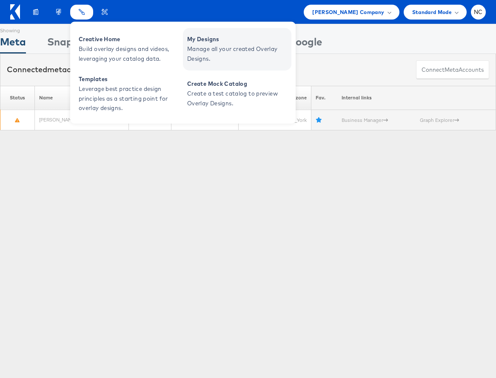
click at [194, 50] on span "Manage all your created Overlay Designs." at bounding box center [238, 54] width 102 height 20
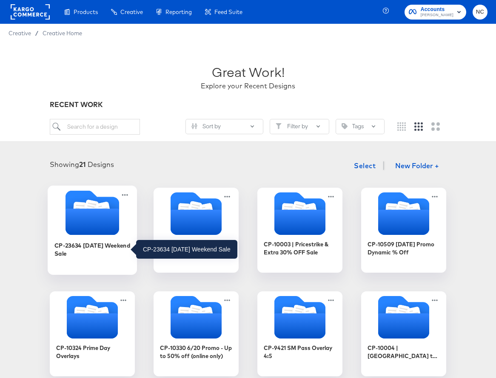
click at [83, 248] on div "CP-23634 [DATE] Weekend Sale" at bounding box center [92, 249] width 76 height 17
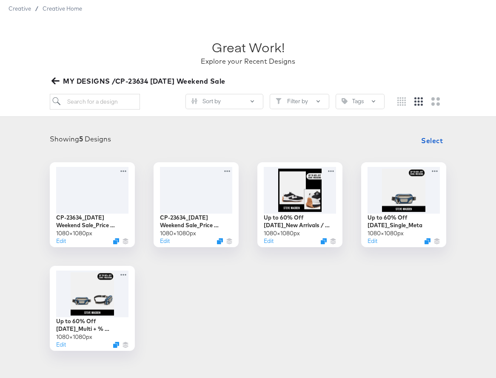
scroll to position [26, 0]
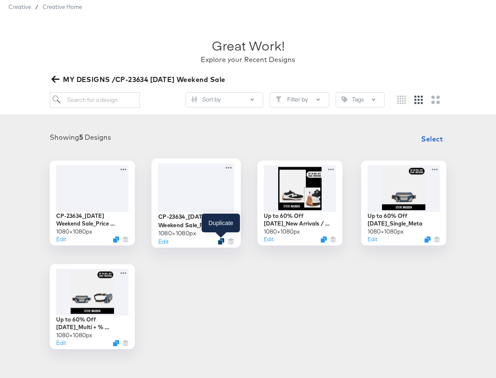
click at [220, 241] on icon "Duplicate" at bounding box center [221, 241] width 6 height 6
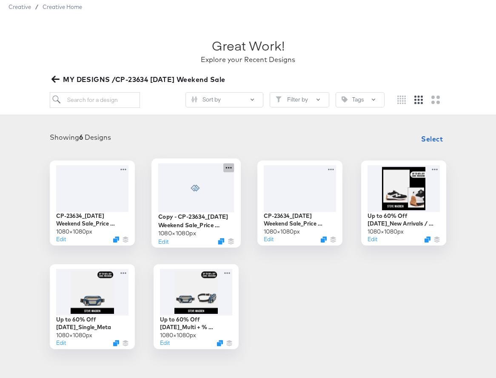
click at [230, 170] on icon at bounding box center [228, 167] width 11 height 9
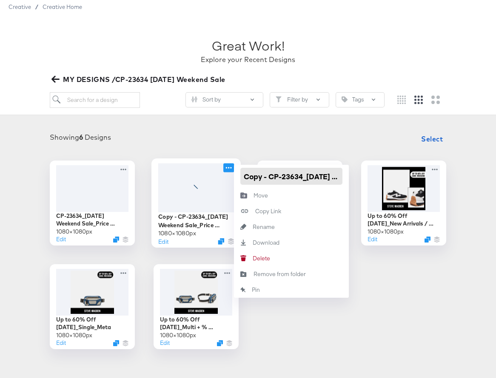
drag, startPoint x: 269, startPoint y: 176, endPoint x: 231, endPoint y: 173, distance: 37.9
click at [231, 173] on div "Copy - CP-23634_Labor Day Weekend Sale_Price Strike_Multi 1080 × 1080 px Edit C…" at bounding box center [195, 203] width 85 height 85
click at [339, 176] on input "CP-23634_Labor Day Weekend Sale_Price Strike_Multi" at bounding box center [291, 176] width 102 height 17
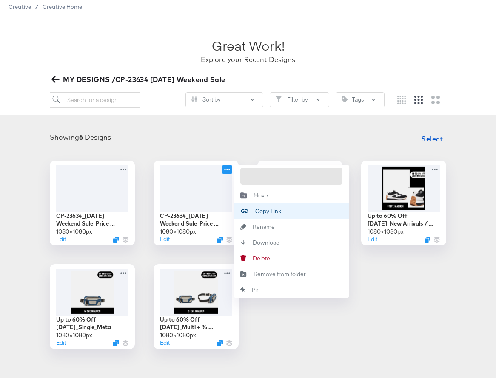
scroll to position [0, 105]
type input "CP-23634_[DATE] Weekend Sale_Price Strike_Multi_V2"
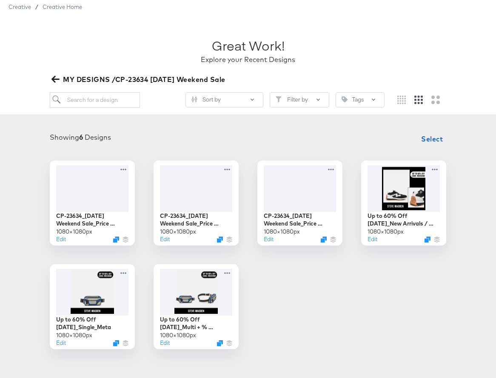
click at [349, 142] on div "Showing 6 Designs Select" at bounding box center [248, 139] width 479 height 17
click at [116, 237] on div "Edit" at bounding box center [92, 241] width 76 height 8
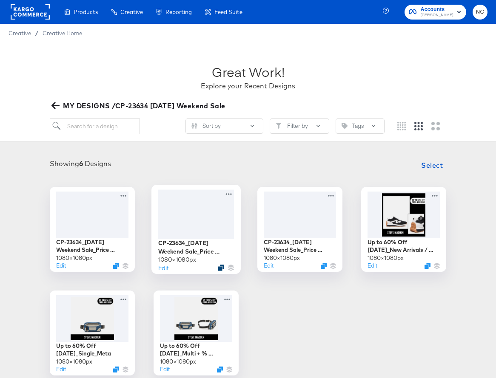
click at [221, 265] on icon "Duplicate" at bounding box center [221, 267] width 6 height 6
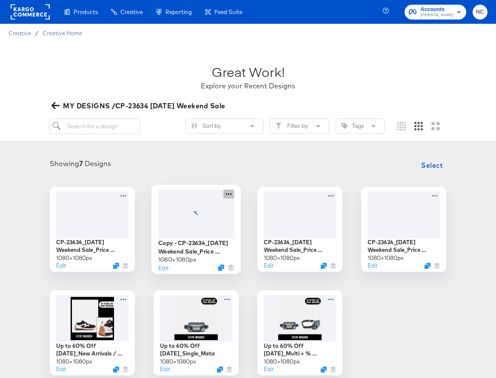
click at [230, 193] on icon at bounding box center [228, 194] width 11 height 9
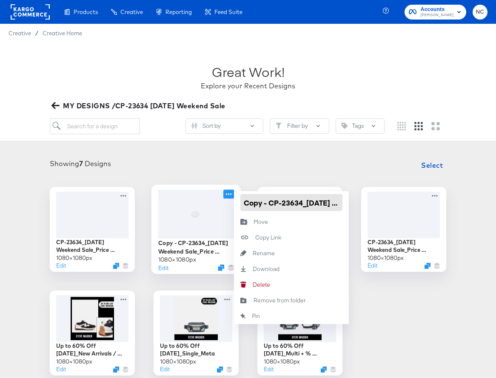
drag, startPoint x: 270, startPoint y: 205, endPoint x: 230, endPoint y: 205, distance: 40.0
click at [230, 205] on div "Copy - CP-23634_Labor Day Weekend Sale_Price Strike_Single 1080 × 1080 px Edit …" at bounding box center [195, 229] width 85 height 85
click at [338, 201] on input "CP-23634_Labor Day Weekend Sale_Price Strike_Single" at bounding box center [291, 202] width 102 height 17
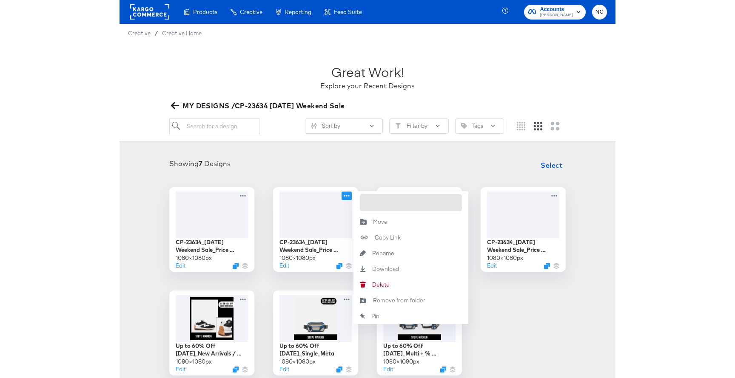
scroll to position [0, 110]
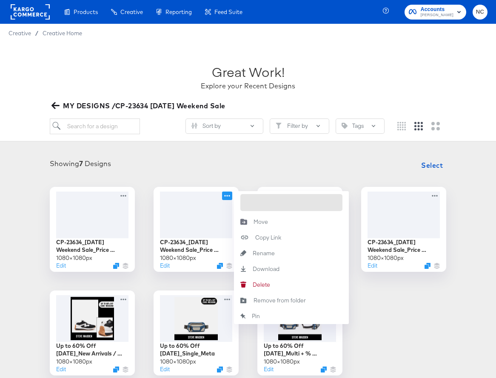
type input "CP-23634_Labor Day Weekend Sale_Price Strike_Single_V2"
click at [292, 166] on div "Showing 7 Designs Select" at bounding box center [248, 165] width 479 height 17
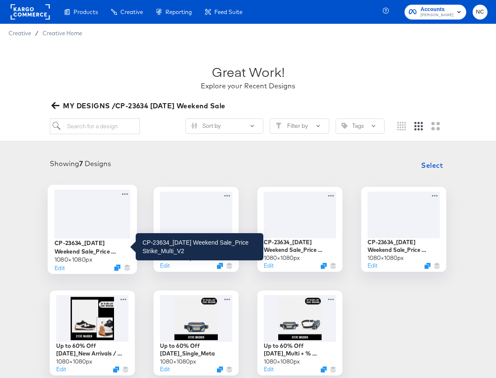
click at [94, 250] on div "CP-23634_[DATE] Weekend Sale_Price Strike_Multi_V2" at bounding box center [92, 247] width 76 height 17
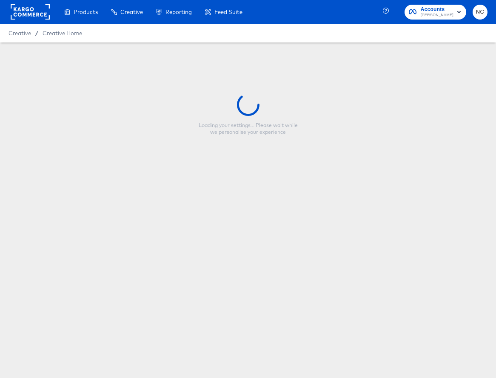
type input "CP-23634_[DATE] Weekend Sale_Price Strike_Multi_V2"
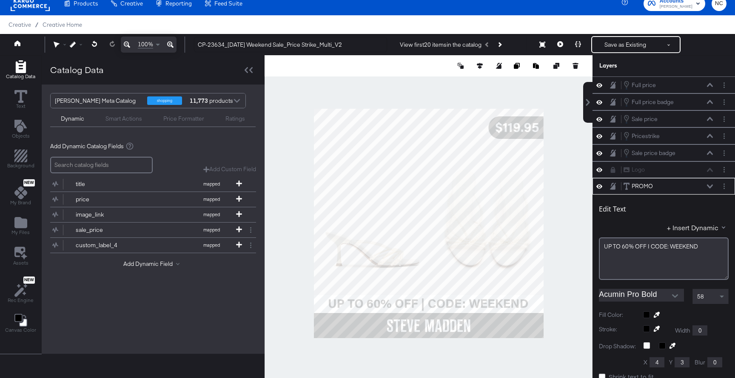
scroll to position [102, 0]
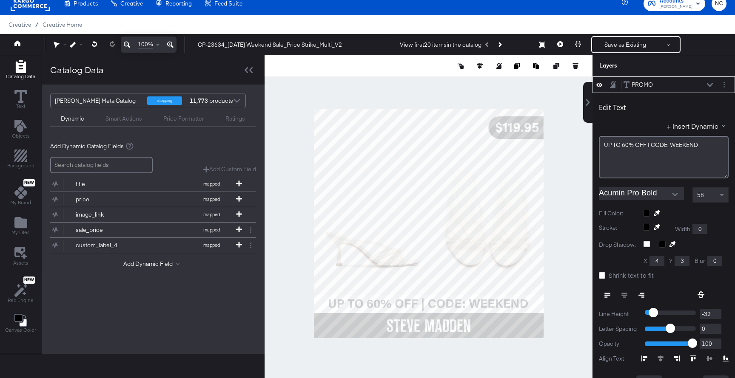
click at [495, 82] on button at bounding box center [709, 84] width 7 height 5
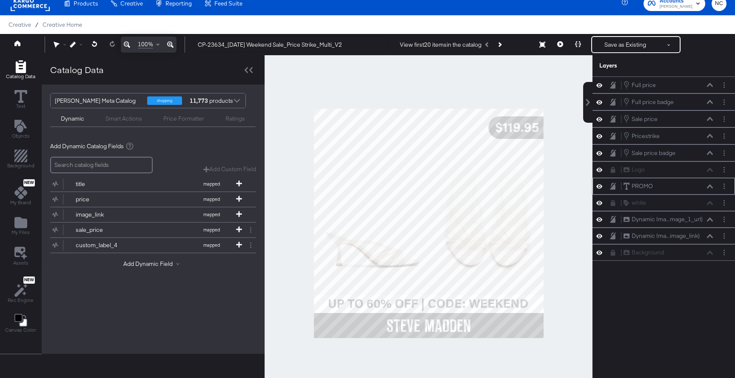
scroll to position [0, 0]
click at [495, 206] on div "white white" at bounding box center [664, 203] width 136 height 9
click at [495, 202] on icon at bounding box center [612, 203] width 5 height 6
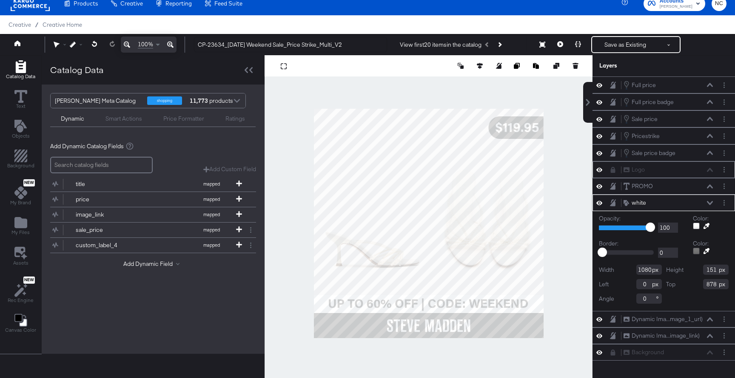
click at [495, 172] on icon at bounding box center [612, 170] width 5 height 6
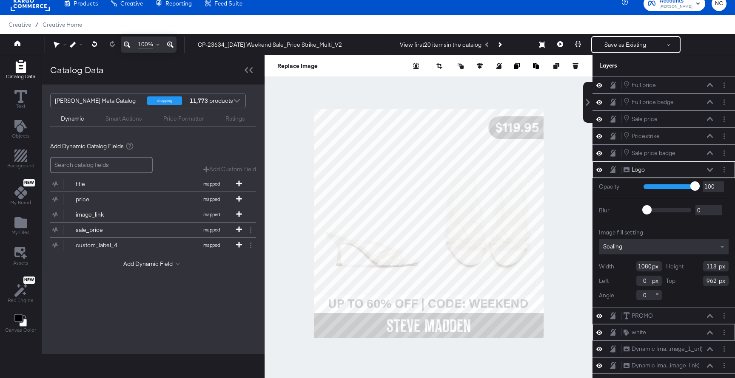
click at [495, 173] on div "Logo Logo" at bounding box center [668, 169] width 90 height 9
click at [495, 171] on icon at bounding box center [710, 170] width 6 height 4
click at [481, 65] on icon at bounding box center [480, 66] width 6 height 6
click at [447, 83] on icon at bounding box center [448, 82] width 6 height 6
type input "0"
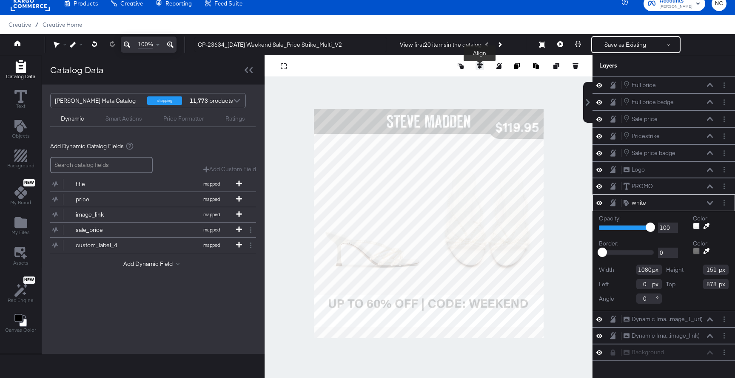
click at [481, 64] on icon at bounding box center [480, 66] width 6 height 6
click at [448, 83] on icon at bounding box center [448, 82] width 6 height 6
type input "0"
type input "211"
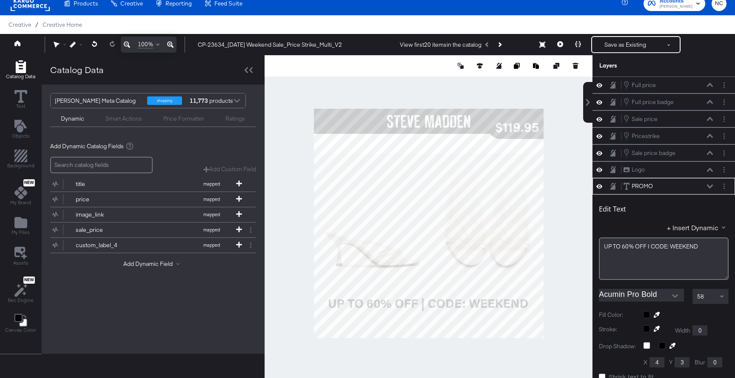
scroll to position [102, 0]
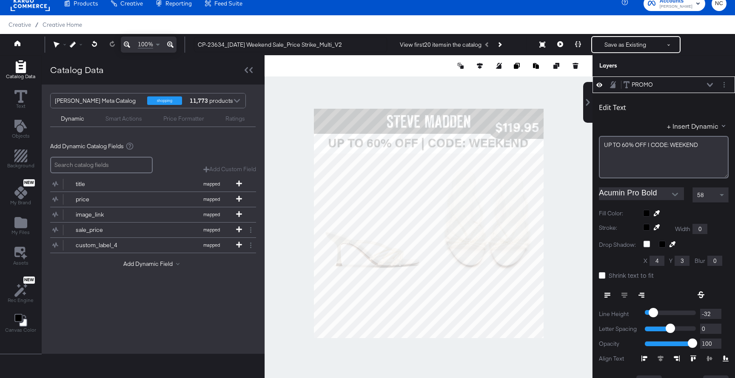
type input "119"
click at [495, 178] on div at bounding box center [428, 223] width 328 height 336
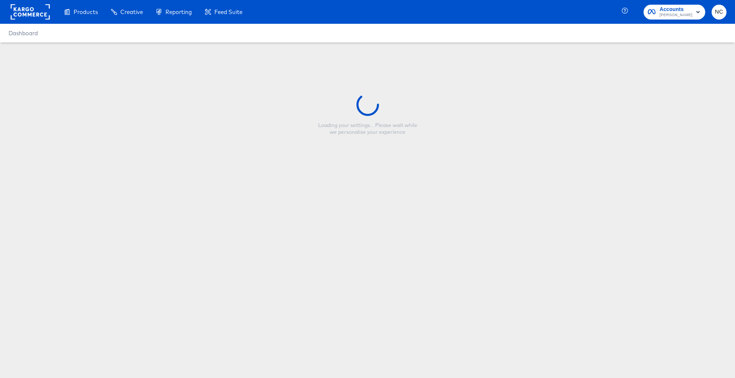
type input "CP-23634_[DATE] Weekend Sale_Price Strike_Multi_V2"
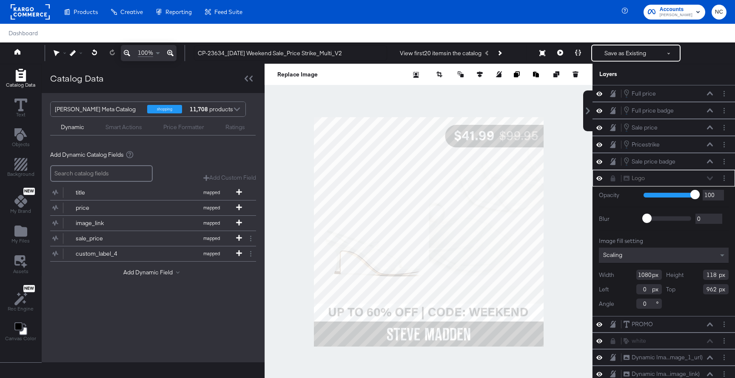
click at [484, 73] on div at bounding box center [494, 74] width 170 height 9
click at [479, 72] on icon at bounding box center [480, 74] width 6 height 6
click at [449, 90] on icon at bounding box center [448, 90] width 6 height 6
type input "0"
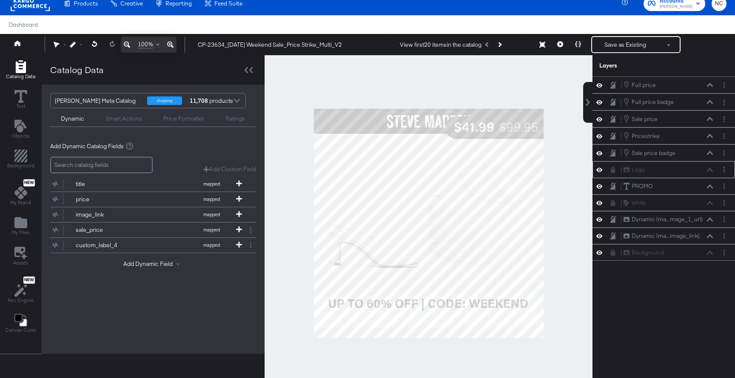
click at [615, 173] on div "Logo Logo" at bounding box center [664, 169] width 136 height 9
click at [615, 202] on icon at bounding box center [613, 203] width 6 height 6
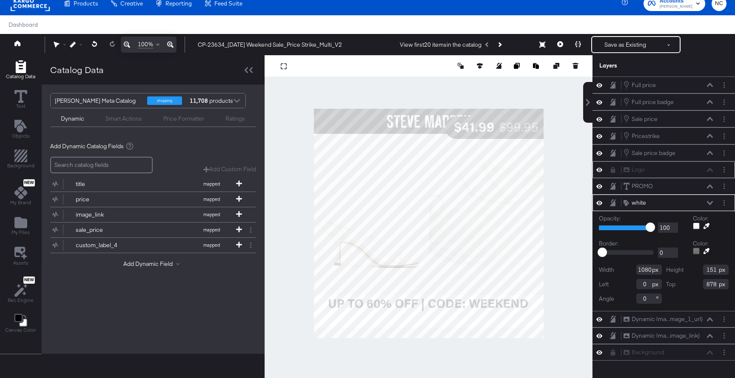
click at [613, 169] on icon at bounding box center [613, 170] width 6 height 6
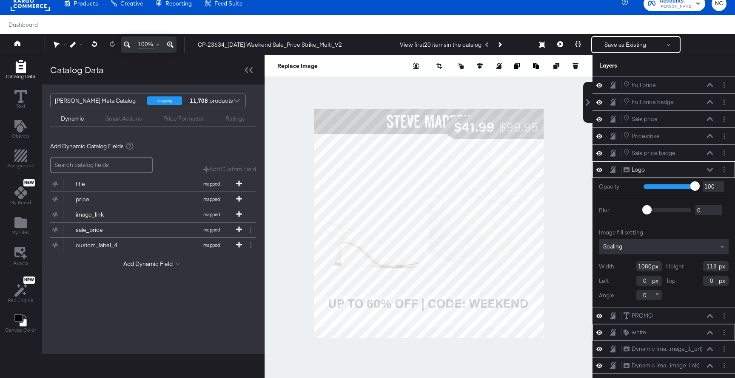
click at [709, 168] on icon at bounding box center [710, 170] width 6 height 4
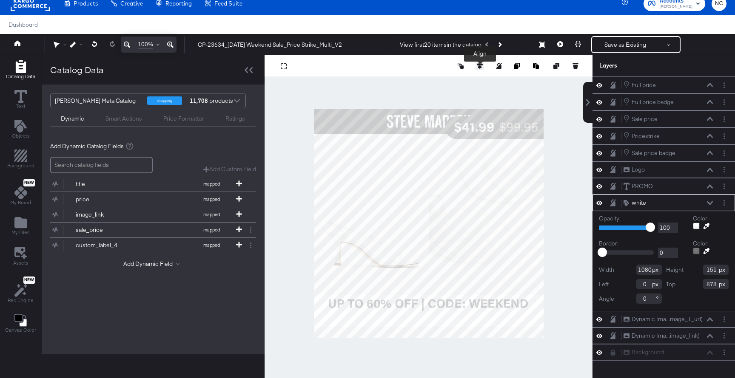
click at [478, 65] on icon at bounding box center [480, 66] width 6 height 6
click at [443, 83] on div at bounding box center [440, 81] width 87 height 9
click at [448, 84] on icon at bounding box center [448, 82] width 6 height 6
type input "0"
type input "217"
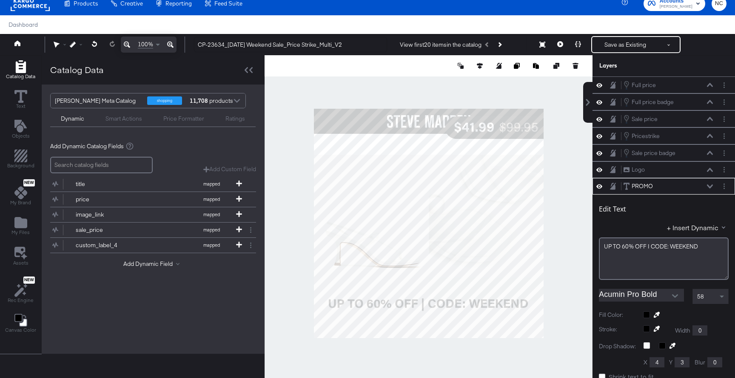
scroll to position [102, 0]
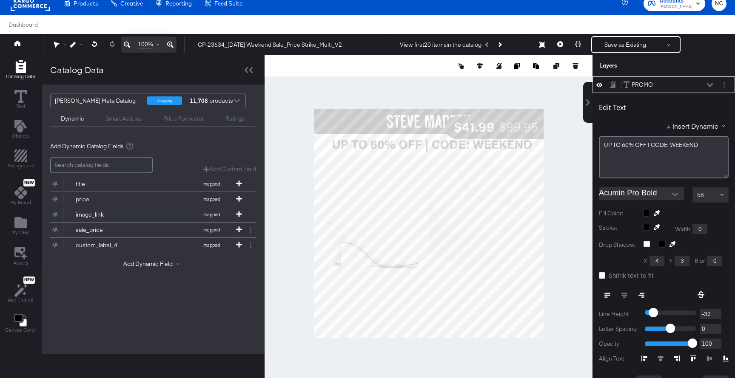
type input "68"
type input "125"
click at [483, 69] on button at bounding box center [479, 66] width 9 height 9
click at [417, 82] on icon at bounding box center [417, 82] width 6 height 6
type input "52"
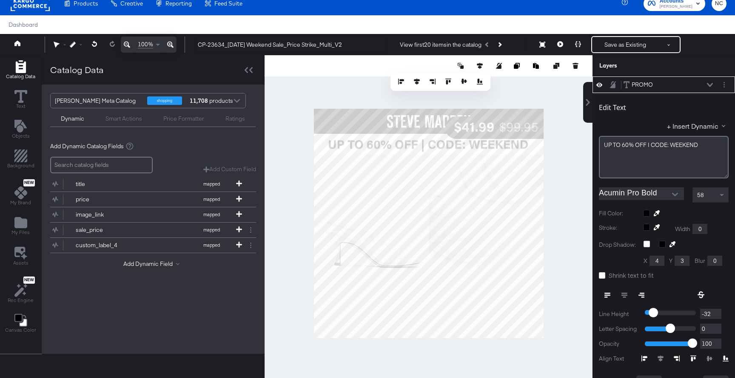
click at [578, 174] on div at bounding box center [428, 223] width 328 height 336
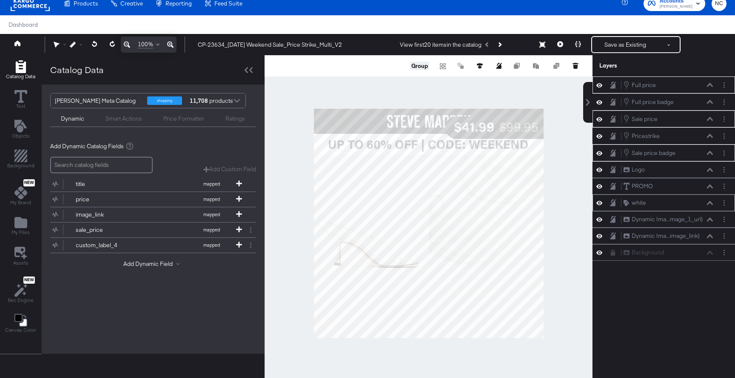
click at [422, 62] on div "Group" at bounding box center [495, 66] width 170 height 9
click at [421, 64] on button "Group" at bounding box center [419, 66] width 19 height 9
click at [418, 68] on button "Group" at bounding box center [419, 66] width 19 height 9
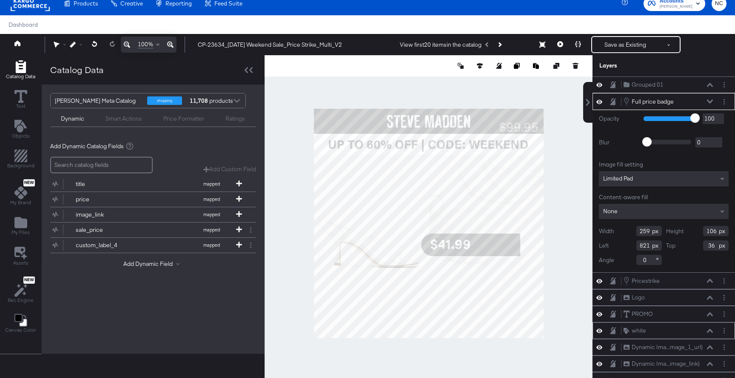
type input "767"
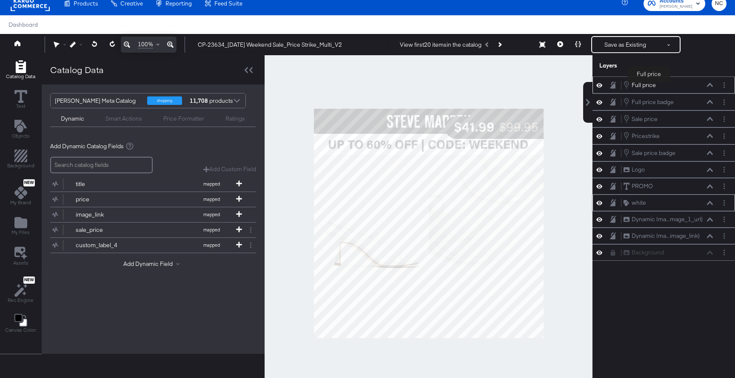
click at [649, 84] on div "Full price" at bounding box center [643, 85] width 24 height 8
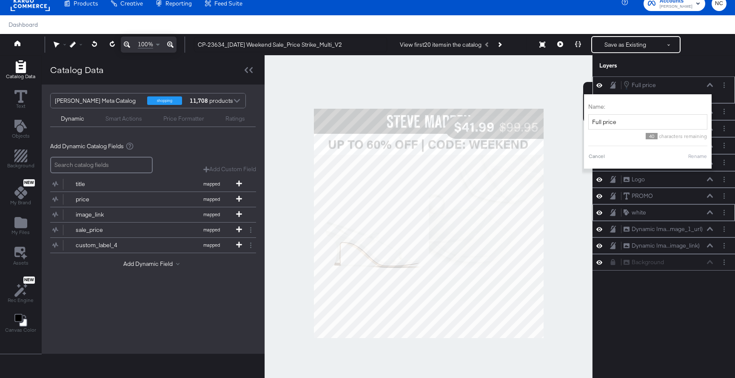
click at [709, 87] on icon at bounding box center [710, 85] width 6 height 4
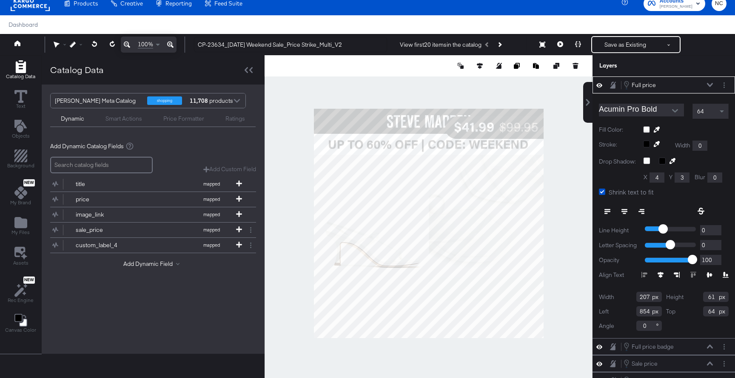
click at [709, 85] on icon at bounding box center [710, 85] width 6 height 4
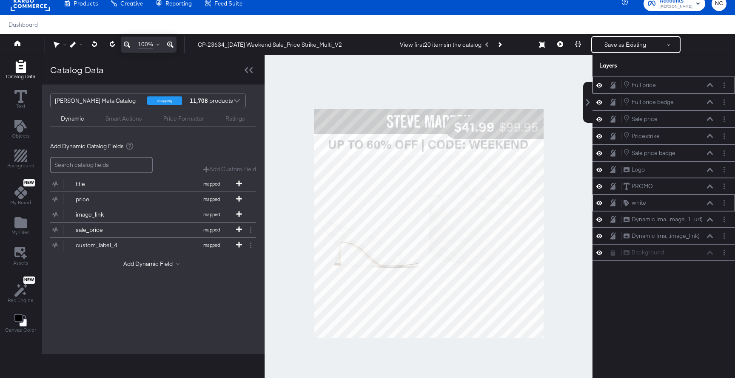
click at [600, 85] on icon at bounding box center [599, 85] width 6 height 7
click at [599, 103] on icon at bounding box center [599, 102] width 6 height 7
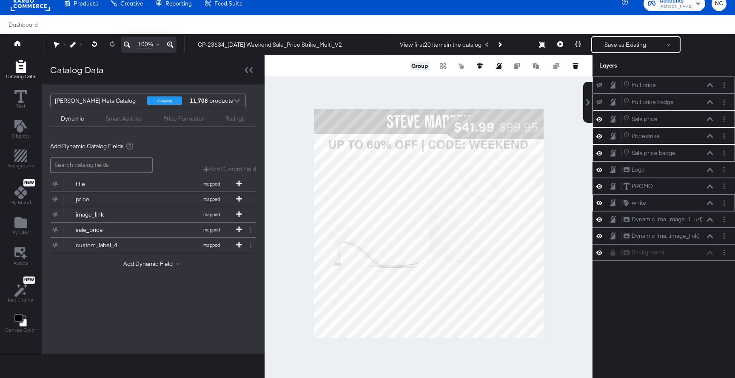
click at [423, 62] on button "Group" at bounding box center [419, 66] width 19 height 9
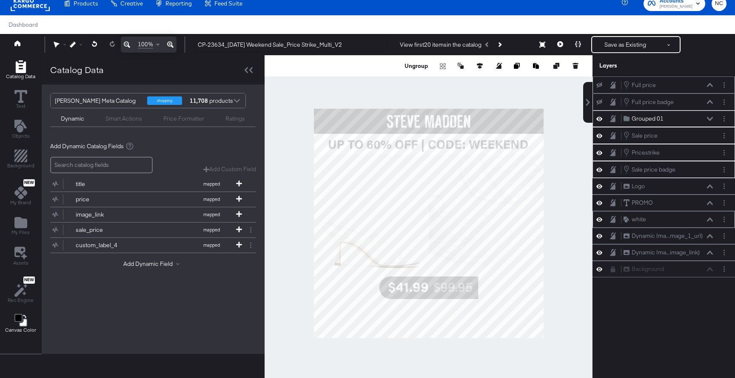
click at [13, 317] on div "Canvas Color" at bounding box center [20, 324] width 31 height 20
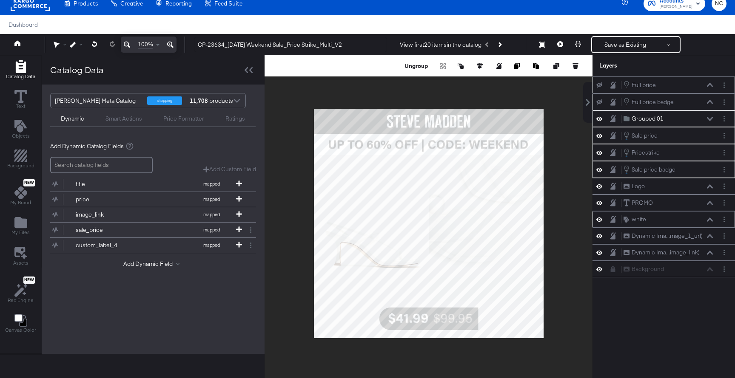
click at [599, 88] on button at bounding box center [599, 85] width 7 height 7
click at [599, 102] on icon at bounding box center [599, 102] width 6 height 6
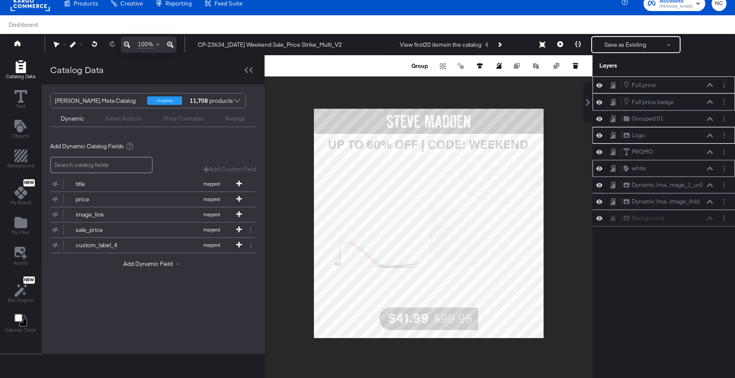
click at [580, 136] on div at bounding box center [428, 223] width 328 height 336
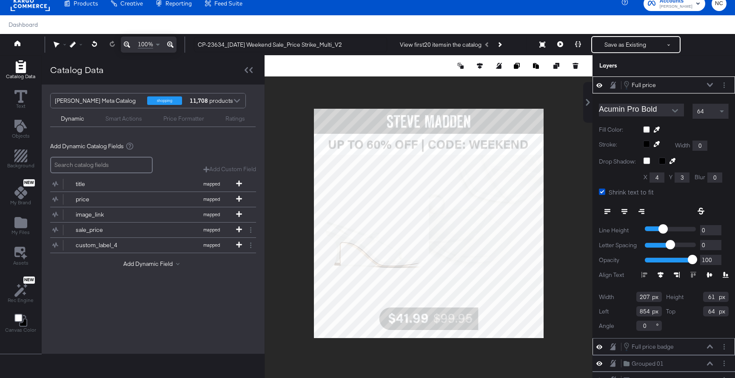
click at [713, 83] on div "Full price Full price" at bounding box center [670, 84] width 95 height 9
click at [709, 86] on icon at bounding box center [710, 85] width 6 height 4
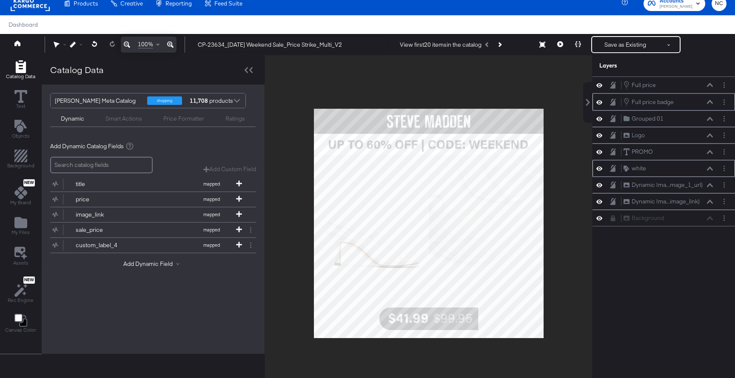
click at [679, 97] on div "Full price badge Full price badge" at bounding box center [668, 101] width 90 height 9
click at [650, 89] on div "Full price Full price" at bounding box center [639, 85] width 32 height 9
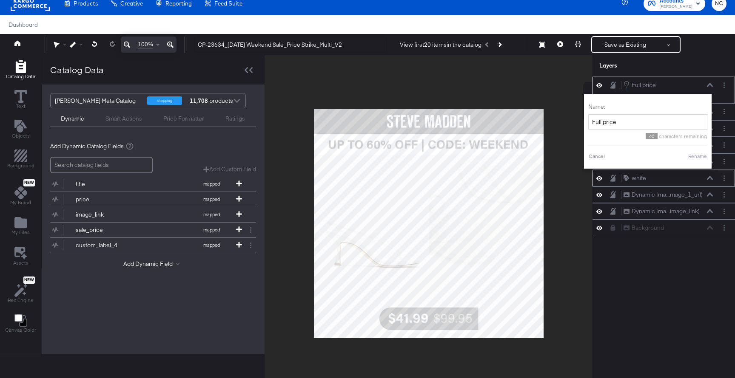
click at [686, 85] on div "Full price Full price" at bounding box center [668, 84] width 90 height 9
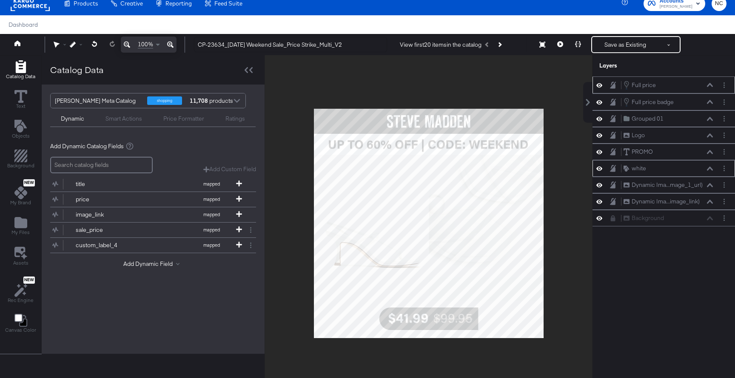
click at [707, 85] on icon at bounding box center [710, 85] width 6 height 4
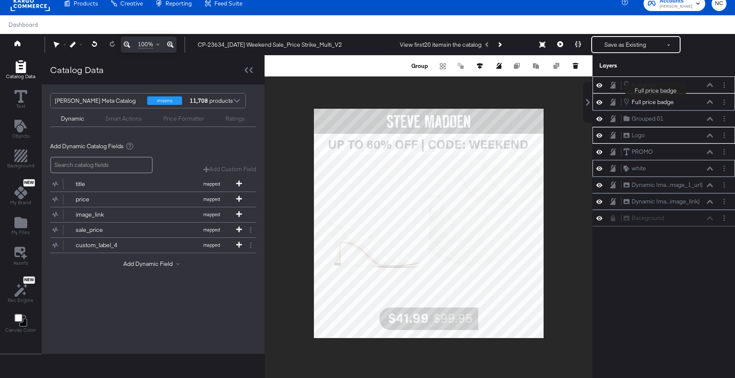
click at [656, 103] on div "Full price badge" at bounding box center [652, 102] width 42 height 8
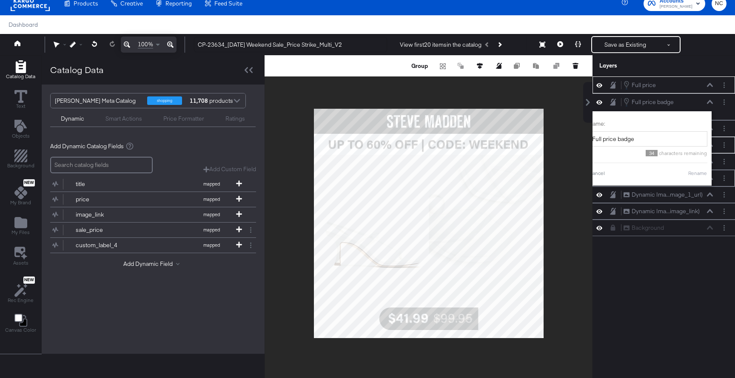
click at [574, 97] on div at bounding box center [428, 223] width 328 height 336
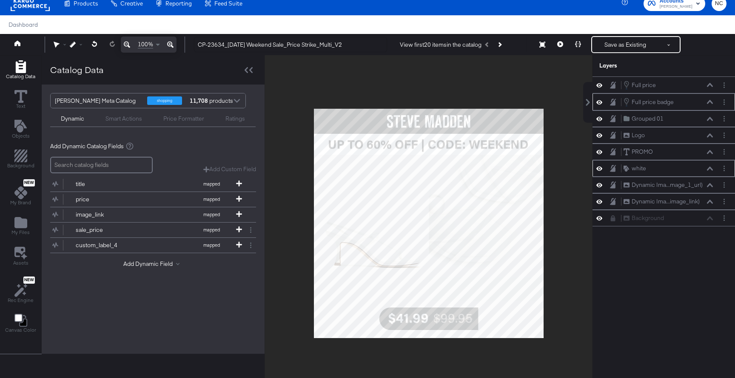
click at [687, 102] on div "Full price badge Full price badge" at bounding box center [668, 101] width 90 height 9
click at [682, 106] on div "Full price badge Full price badge" at bounding box center [668, 101] width 90 height 9
click at [708, 101] on icon at bounding box center [710, 102] width 6 height 4
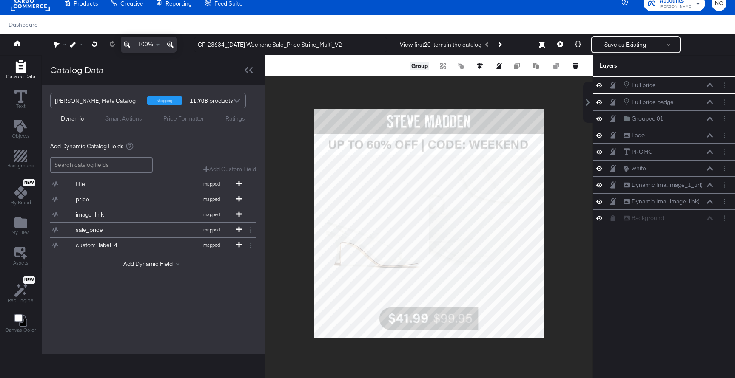
click at [421, 65] on button "Group" at bounding box center [419, 66] width 19 height 9
click at [480, 65] on icon at bounding box center [480, 66] width 6 height 6
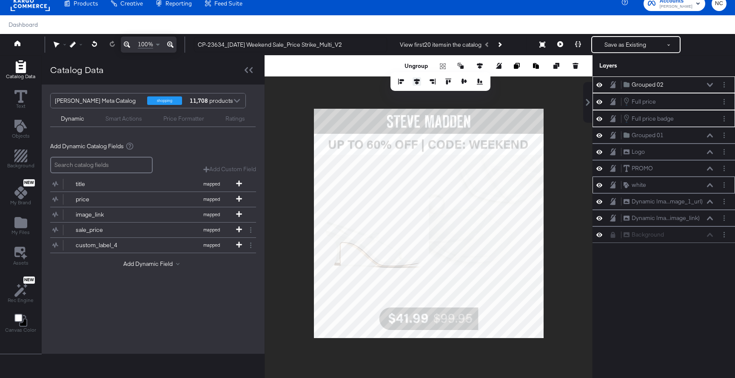
click at [416, 82] on icon at bounding box center [417, 82] width 6 height 6
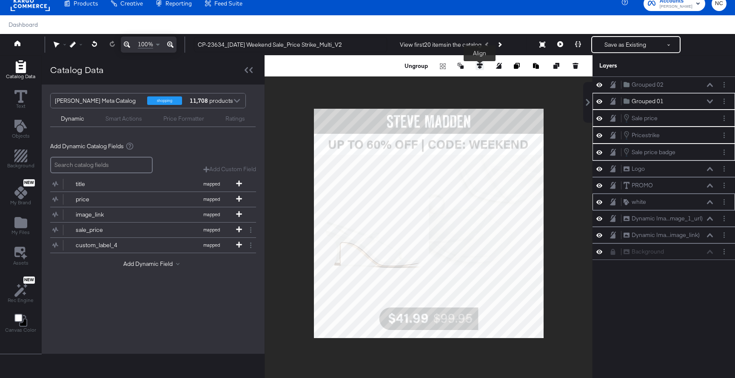
click at [479, 67] on icon at bounding box center [480, 66] width 6 height 6
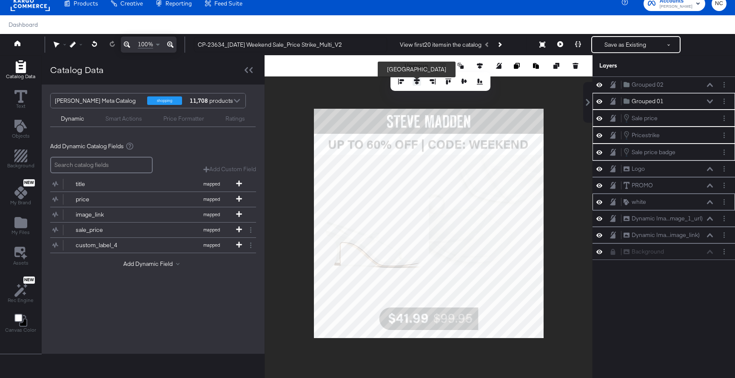
click at [415, 82] on icon at bounding box center [417, 82] width 6 height 6
click at [712, 97] on div "Grouped 01 Grouped 01" at bounding box center [668, 101] width 90 height 9
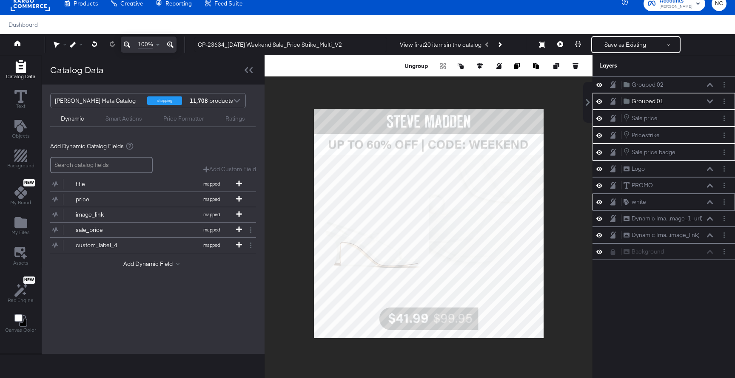
click at [712, 100] on icon at bounding box center [710, 101] width 6 height 4
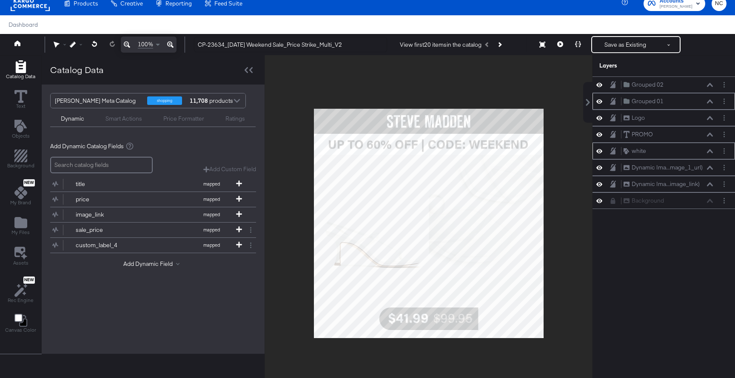
click at [712, 100] on icon at bounding box center [710, 101] width 6 height 4
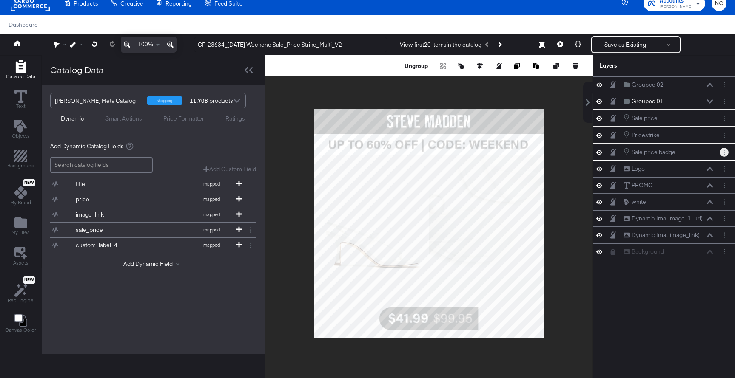
click at [723, 150] on circle "Layer Options" at bounding box center [723, 150] width 1 height 1
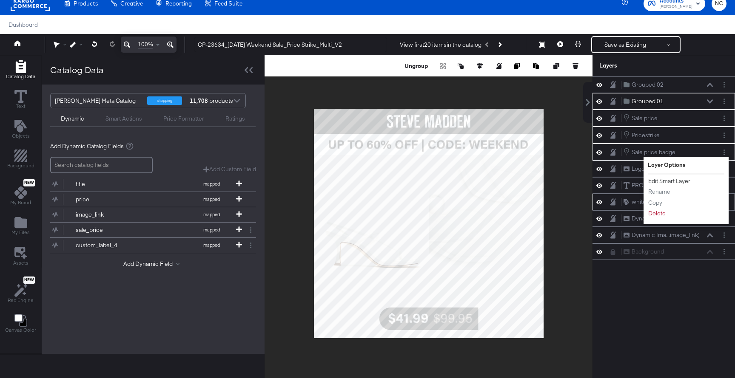
click at [685, 179] on button "Edit Smart Layer" at bounding box center [668, 181] width 43 height 9
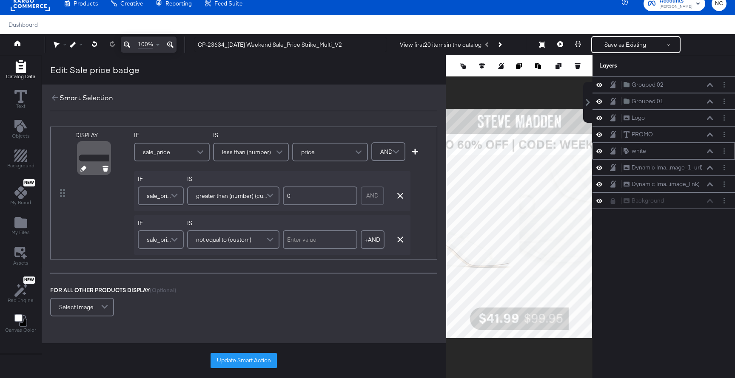
click at [81, 168] on icon at bounding box center [83, 169] width 6 height 6
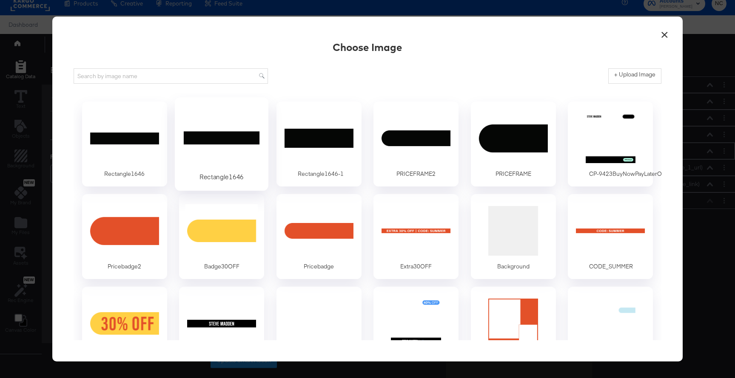
click at [236, 147] on div at bounding box center [221, 138] width 79 height 59
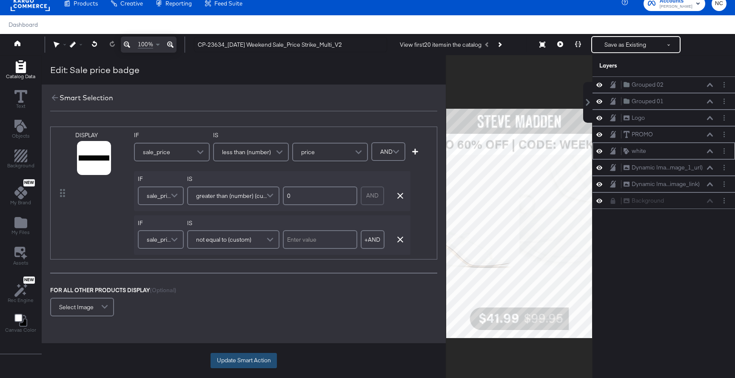
click at [241, 367] on button "Update Smart Action" at bounding box center [243, 360] width 66 height 15
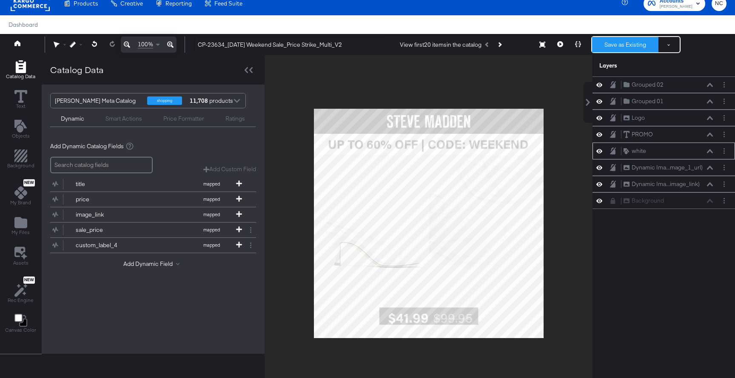
click at [611, 51] on button "Save as Existing" at bounding box center [625, 44] width 66 height 15
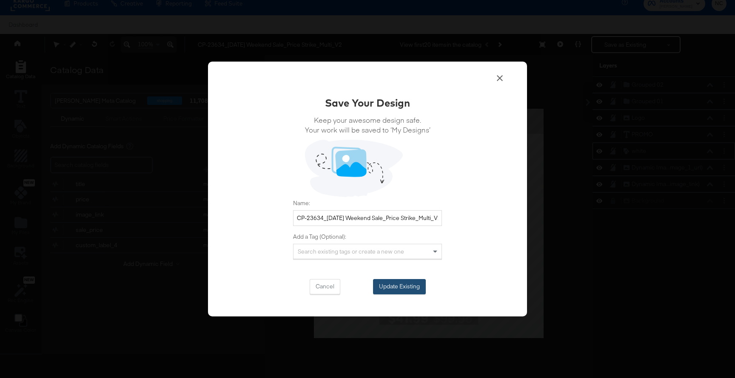
click at [382, 292] on button "Update Existing" at bounding box center [399, 286] width 53 height 15
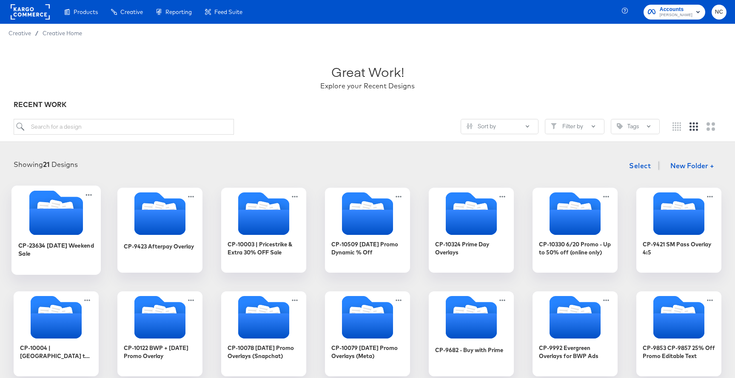
click at [31, 230] on icon "Folder" at bounding box center [56, 222] width 54 height 26
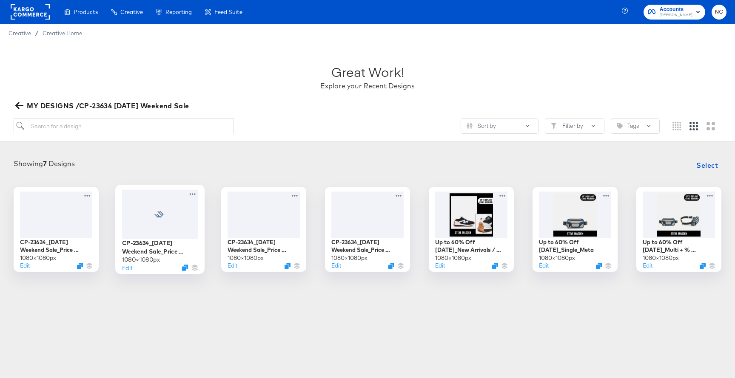
click at [167, 218] on div at bounding box center [160, 214] width 76 height 49
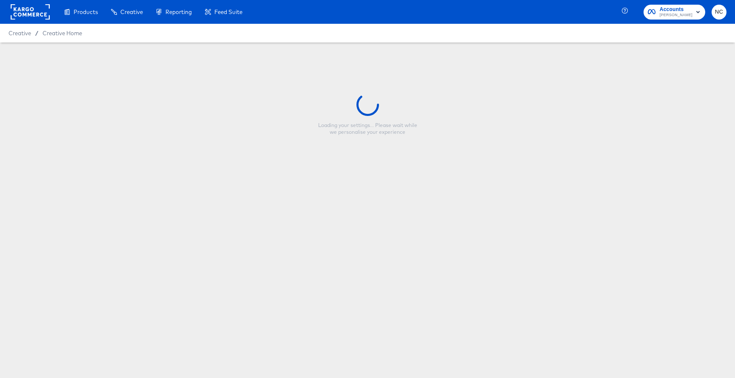
type input "CP-23634_Labor Day Weekend Sale_Price Strike_Multi_V2"
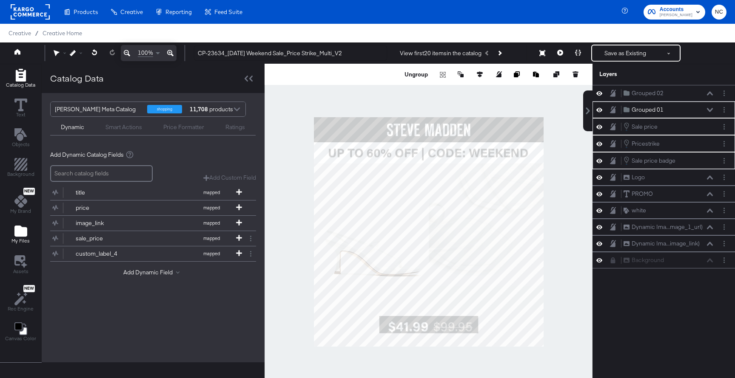
click at [20, 235] on icon "Add Files" at bounding box center [20, 231] width 13 height 11
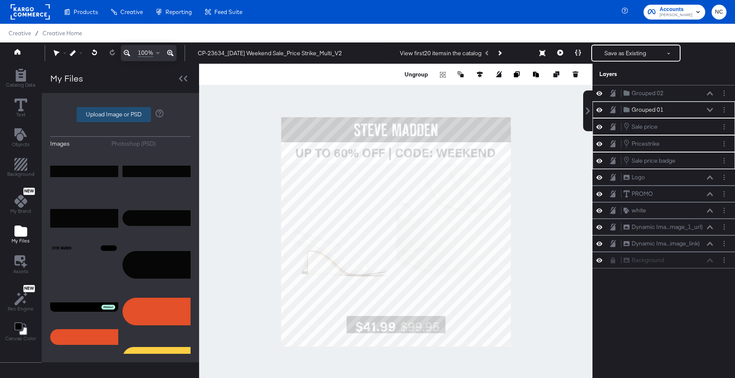
click at [100, 114] on label "Upload Image or PSD" at bounding box center [114, 115] width 74 height 14
click at [120, 115] on input "Upload Image or PSD" at bounding box center [120, 115] width 0 height 0
type input "C:\fakepath\V1.2 - Price Strikethrough - Multi Image.png"
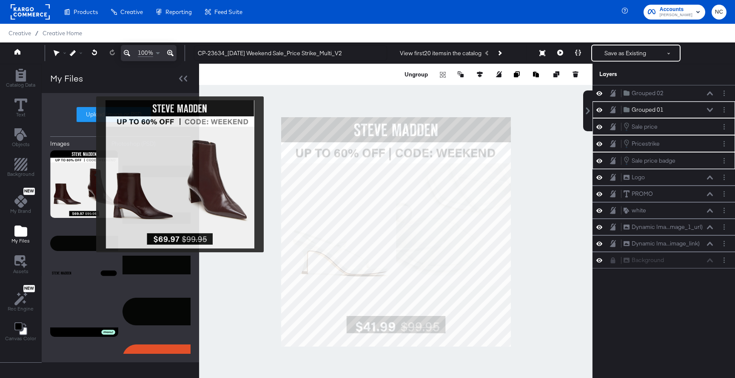
click at [91, 175] on img at bounding box center [84, 184] width 68 height 68
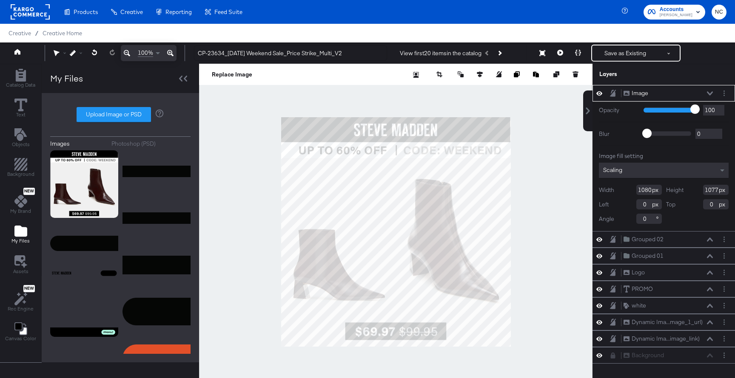
type input "45"
click at [667, 111] on input "range" at bounding box center [670, 110] width 55 height 6
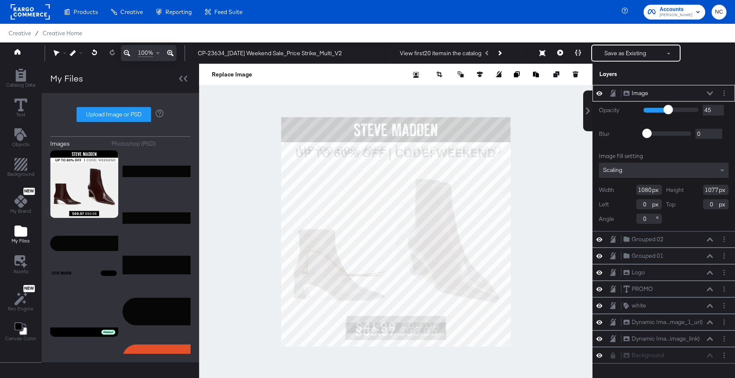
click at [709, 94] on icon at bounding box center [710, 93] width 6 height 4
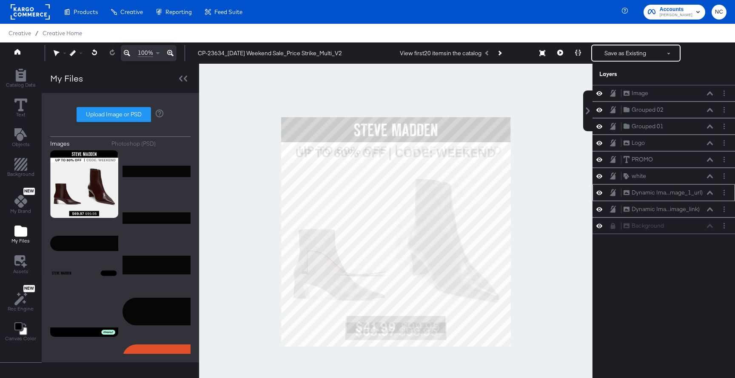
drag, startPoint x: 623, startPoint y: 89, endPoint x: 624, endPoint y: 187, distance: 98.2
click at [624, 187] on div "Image Image Grouped 02 Grouped 02 Grouped 01 Grouped 01 Logo Logo PROMO PROMO w…" at bounding box center [663, 159] width 142 height 149
drag, startPoint x: 634, startPoint y: 88, endPoint x: 636, endPoint y: 179, distance: 91.0
click at [636, 179] on div "Image Image" at bounding box center [666, 182] width 142 height 17
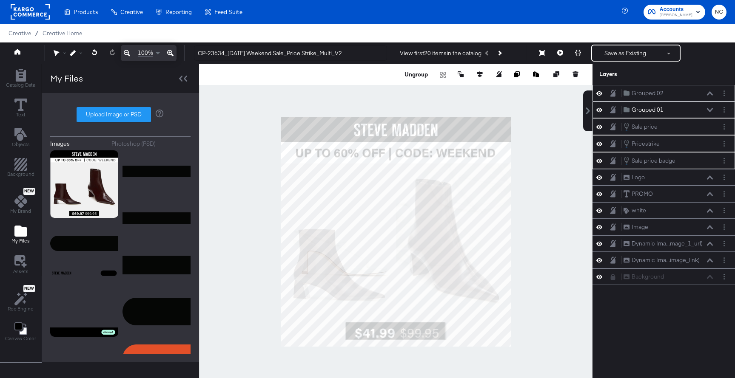
click at [601, 95] on icon at bounding box center [599, 93] width 6 height 7
click at [416, 75] on button "Ungroup" at bounding box center [416, 74] width 26 height 9
click at [564, 258] on div at bounding box center [395, 232] width 393 height 336
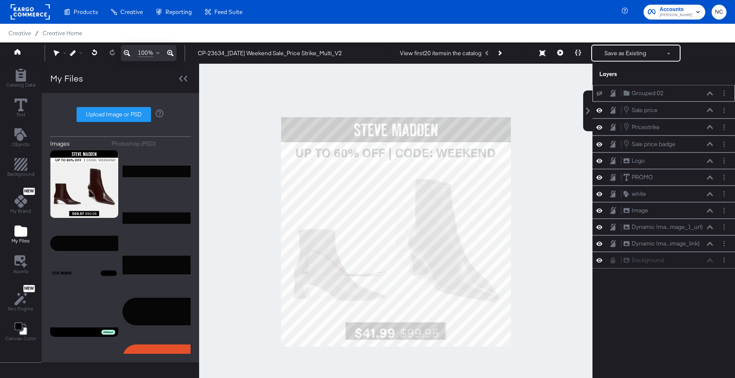
click at [172, 49] on icon at bounding box center [170, 53] width 6 height 10
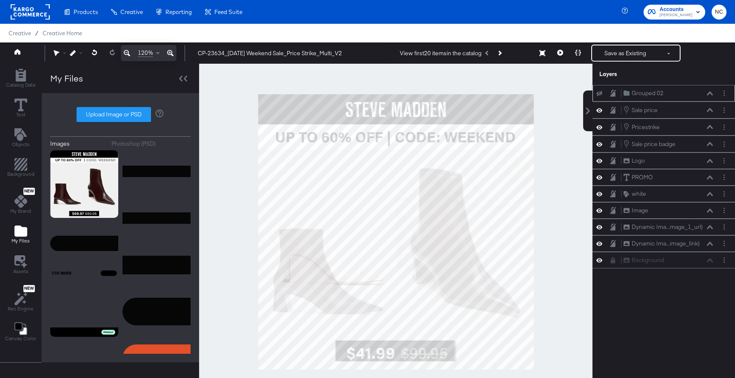
click at [172, 49] on icon at bounding box center [170, 53] width 6 height 10
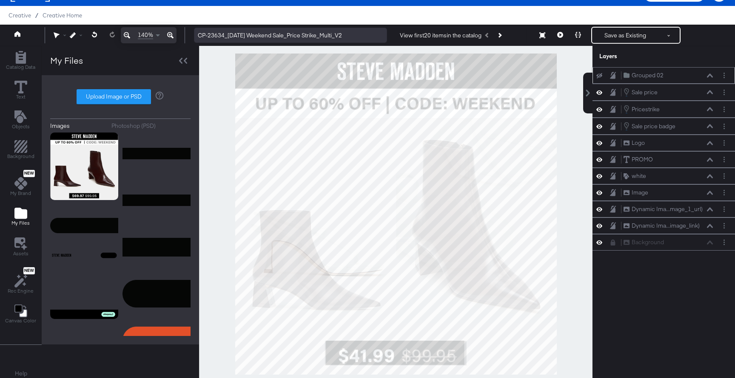
scroll to position [22, 0]
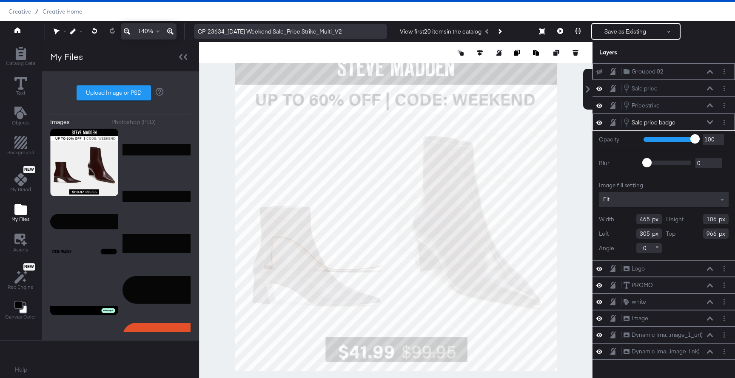
type input "475"
type input "111"
type input "304"
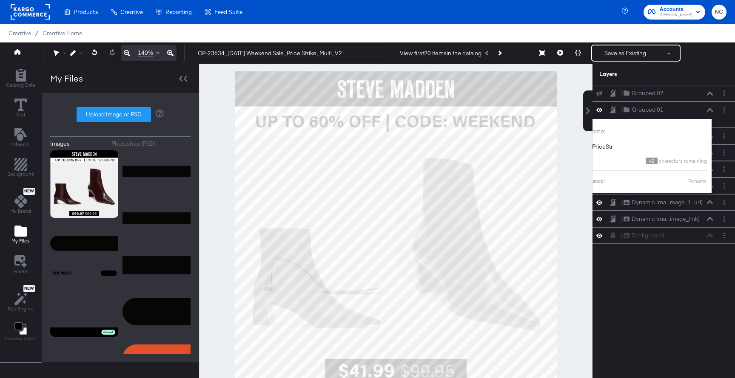
scroll to position [22, 0]
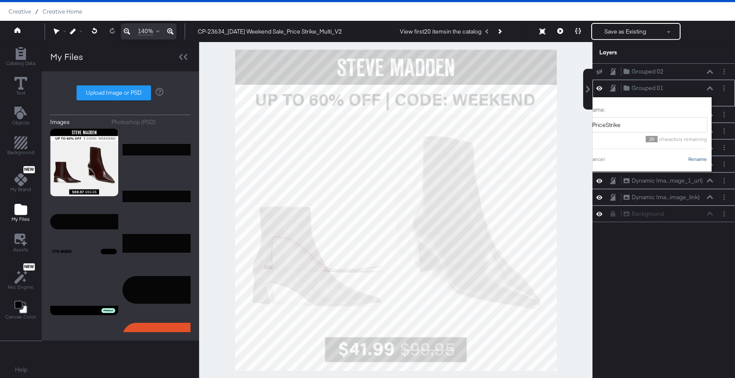
type input "PriceStrike"
click at [697, 163] on button "Rename" at bounding box center [697, 160] width 20 height 8
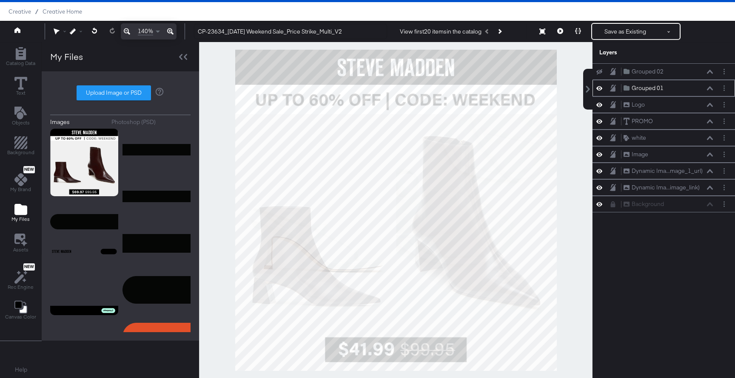
click at [661, 91] on div "Grouped 01" at bounding box center [647, 88] width 32 height 8
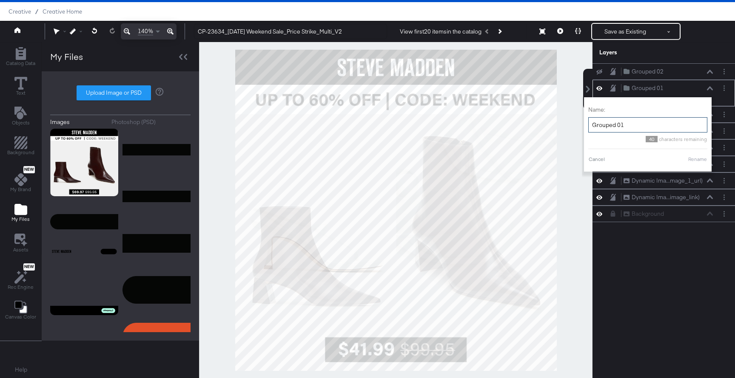
click at [632, 128] on input "Grouped 01" at bounding box center [647, 125] width 119 height 16
type input "Pricestrike"
click at [696, 159] on button "Rename" at bounding box center [697, 160] width 20 height 8
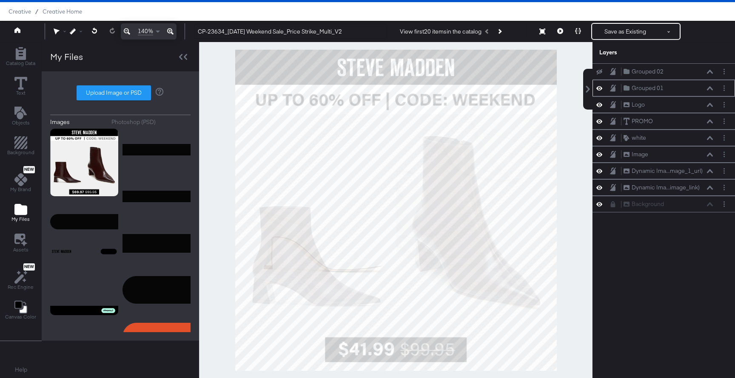
click at [710, 88] on icon at bounding box center [710, 88] width 6 height 4
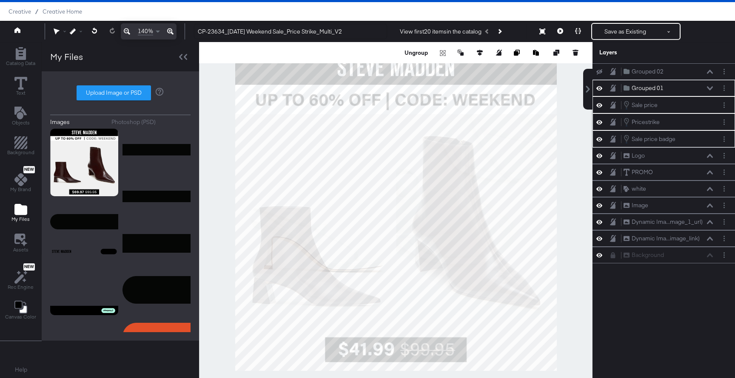
click at [710, 88] on icon at bounding box center [710, 88] width 6 height 4
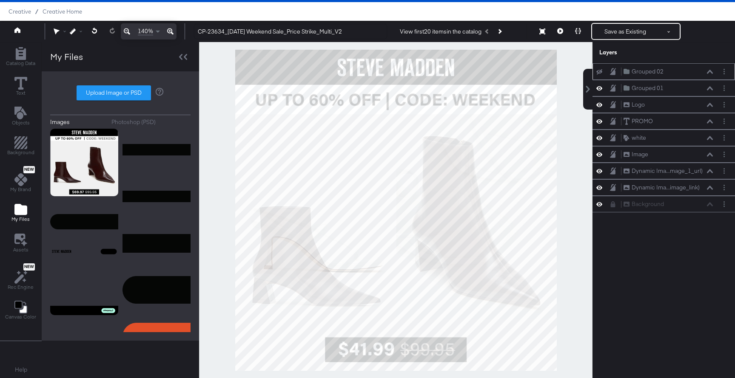
click at [681, 75] on div "Grouped 02 Grouped 02" at bounding box center [668, 71] width 90 height 9
click at [597, 70] on icon at bounding box center [599, 72] width 6 height 6
click at [505, 31] on button "Next Product" at bounding box center [499, 31] width 12 height 15
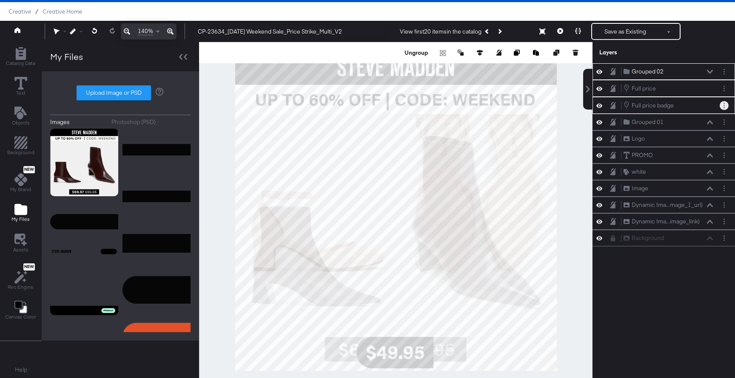
click at [724, 106] on button "Layer Options" at bounding box center [723, 105] width 9 height 9
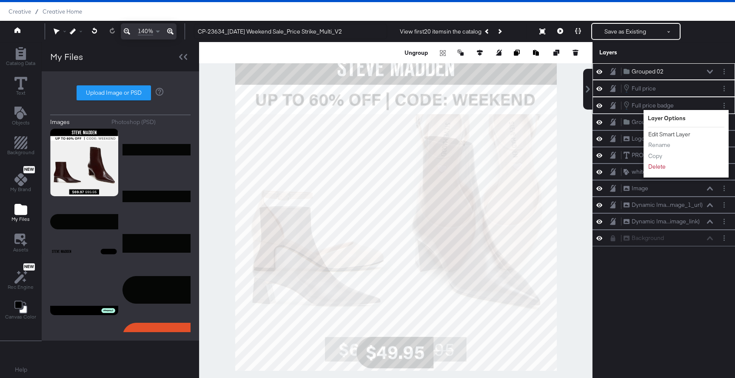
click at [675, 133] on button "Edit Smart Layer" at bounding box center [668, 134] width 43 height 9
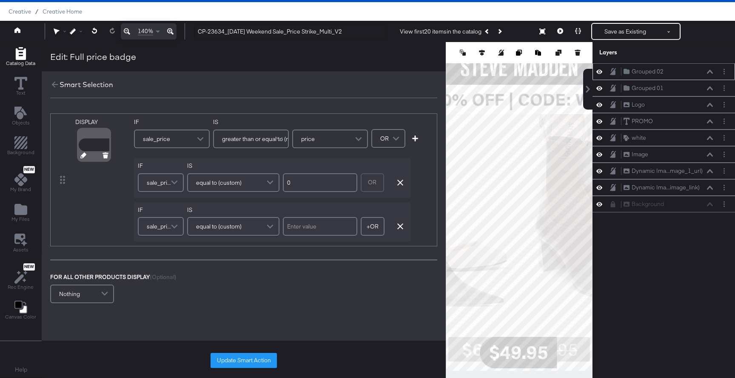
click at [84, 156] on icon at bounding box center [83, 156] width 6 height 6
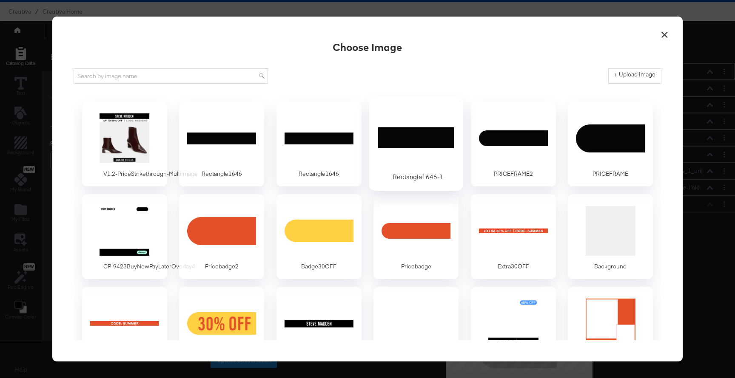
click at [393, 131] on div at bounding box center [415, 138] width 79 height 59
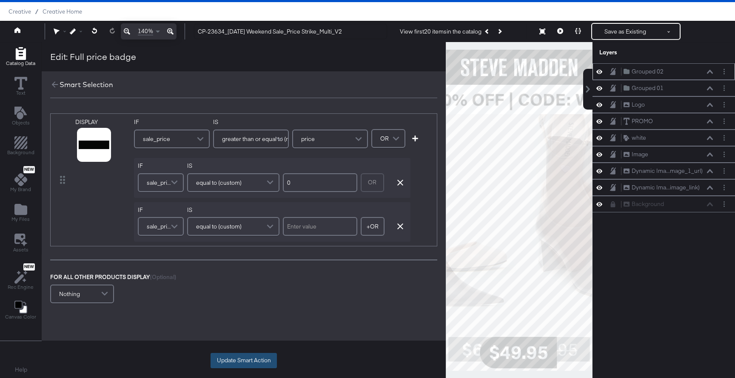
click at [231, 361] on button "Update Smart Action" at bounding box center [243, 360] width 66 height 15
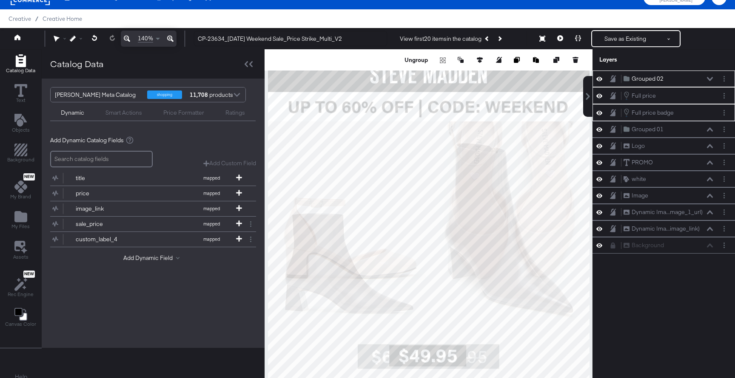
scroll to position [18, 0]
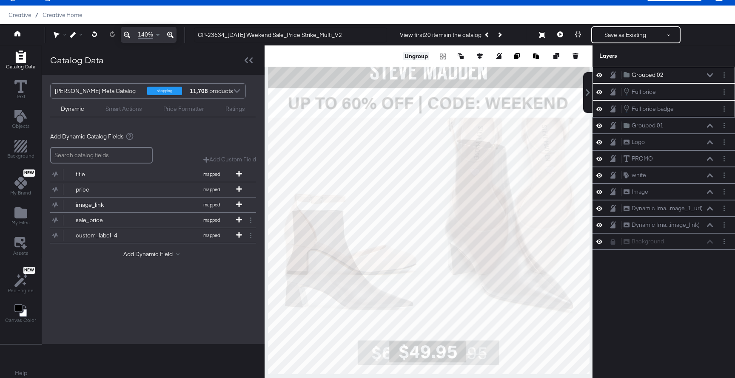
click at [420, 57] on button "Ungroup" at bounding box center [416, 56] width 26 height 9
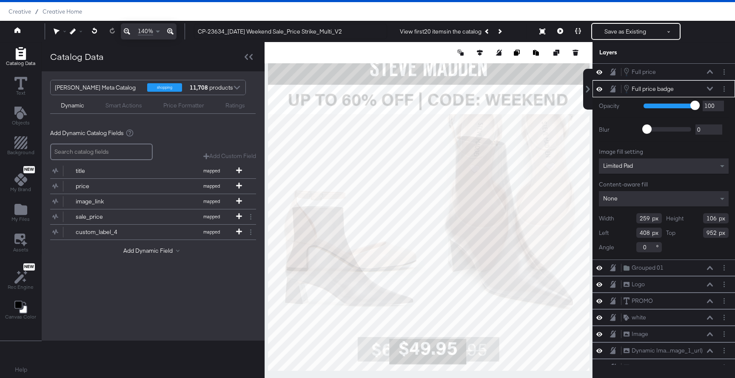
type input "128"
type input "941"
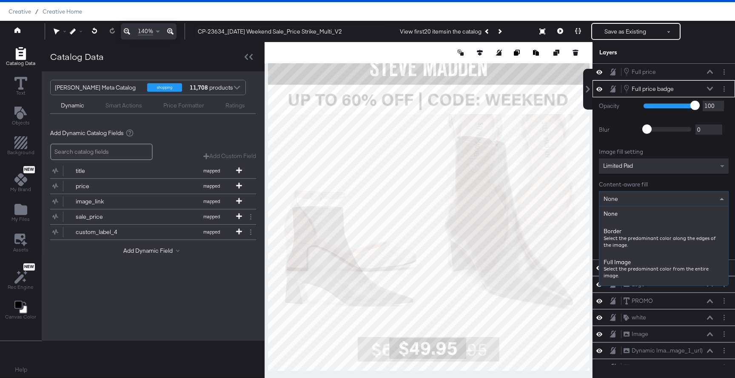
click at [633, 200] on div "None" at bounding box center [663, 199] width 129 height 14
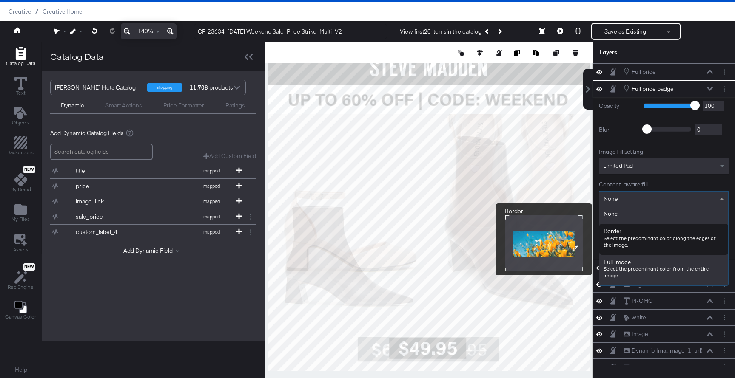
scroll to position [27, 0]
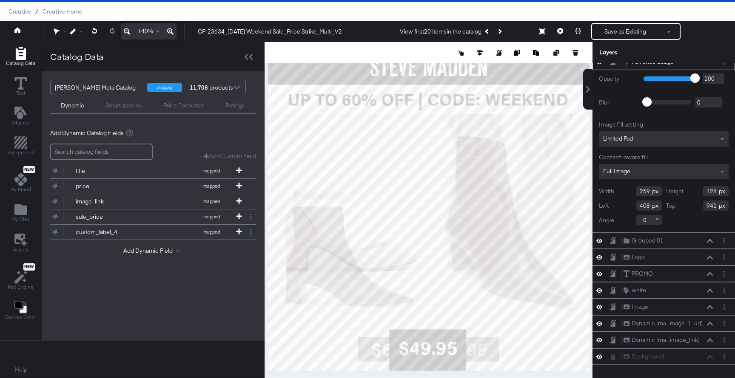
type input "112"
type input "968"
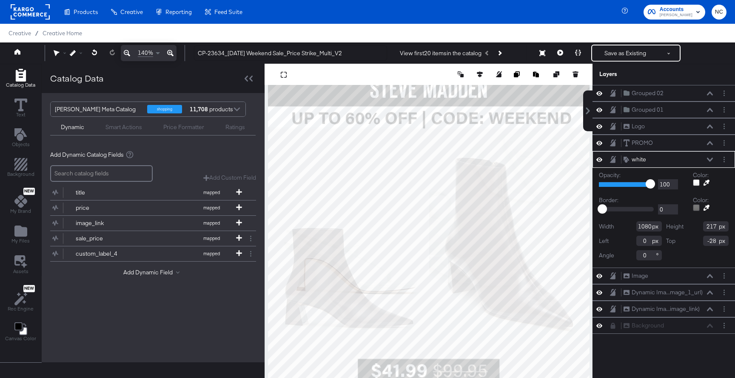
type input "-27"
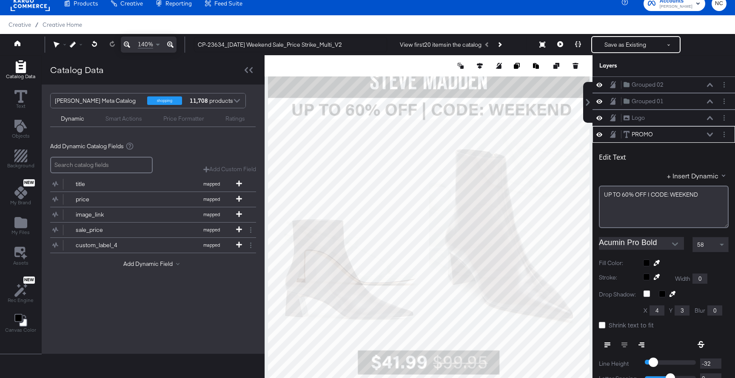
scroll to position [50, 0]
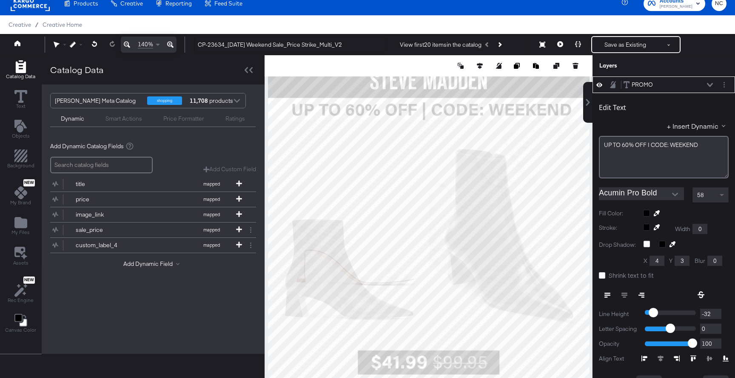
click at [723, 196] on span at bounding box center [722, 195] width 11 height 14
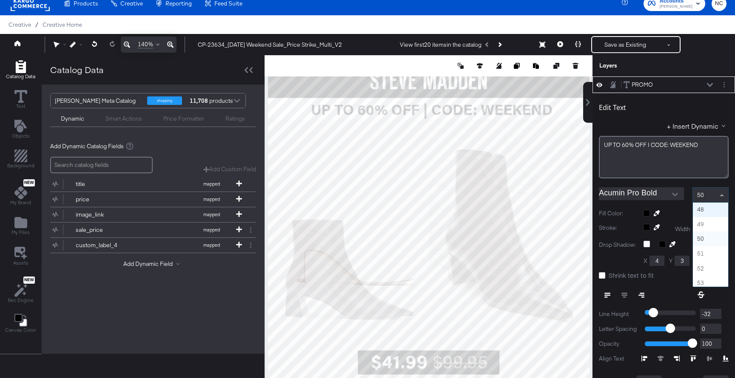
scroll to position [676, 0]
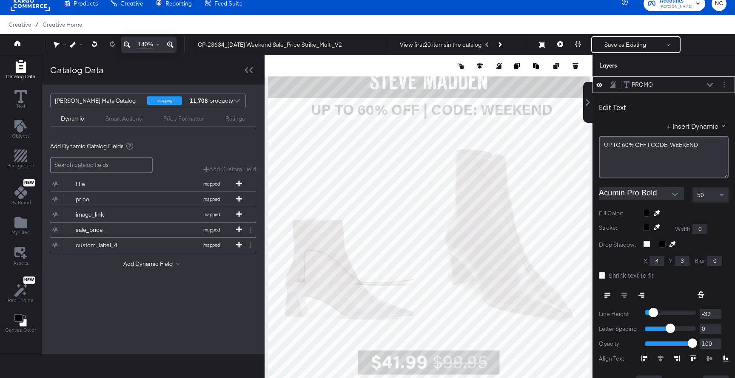
type input "59"
type input "108"
type input "90"
type input "118"
type input "72"
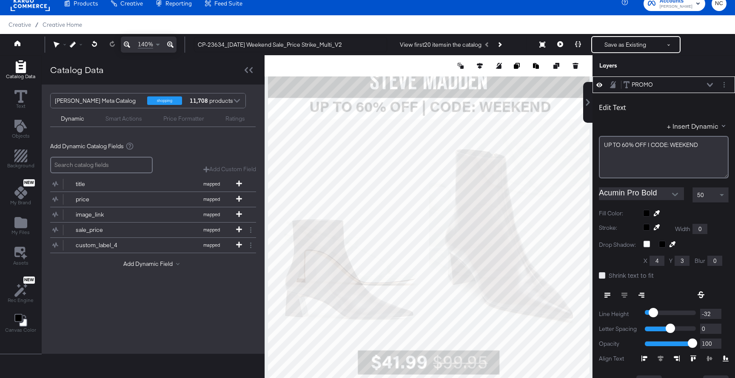
click at [602, 276] on icon at bounding box center [602, 276] width 6 height 6
click at [0, 0] on input "Shrink text to fit" at bounding box center [0, 0] width 0 height 0
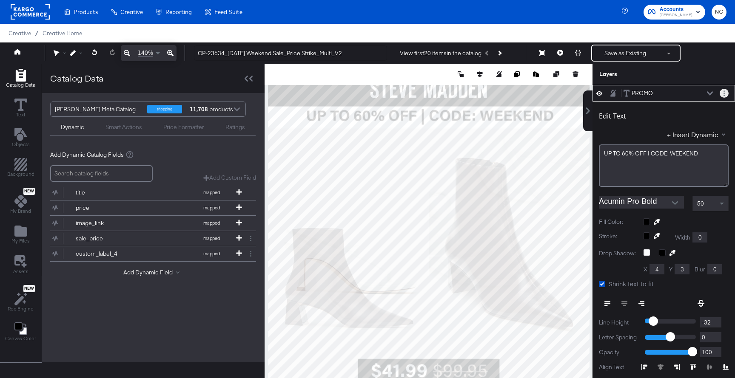
click at [724, 91] on icon "Layer Options" at bounding box center [723, 94] width 1 height 6
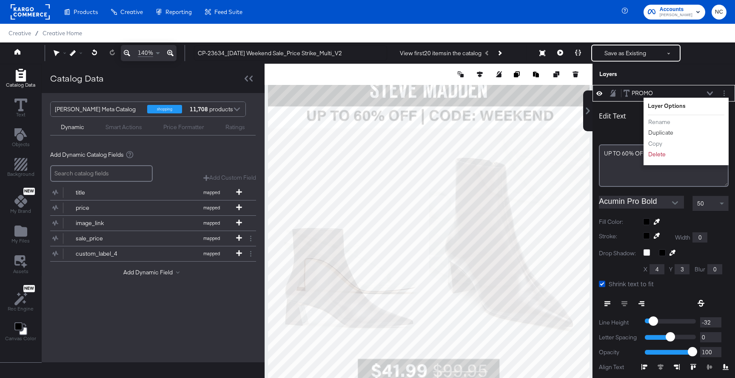
click at [659, 128] on li "Duplicate" at bounding box center [670, 132] width 47 height 9
click at [667, 133] on button "Duplicate" at bounding box center [660, 132] width 26 height 9
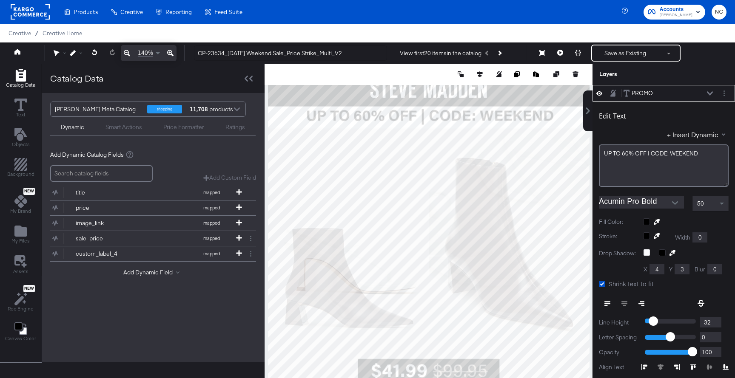
scroll to position [9, 0]
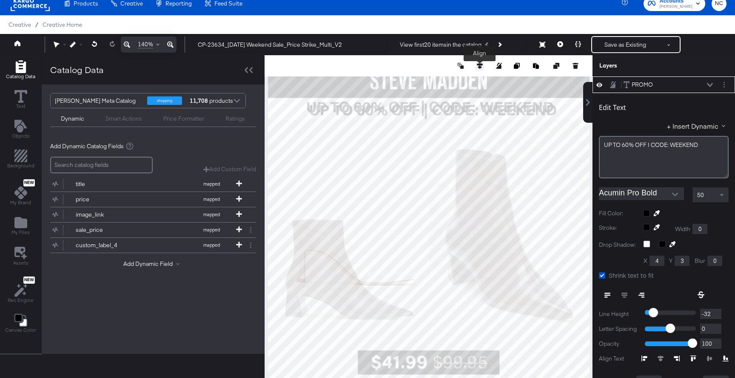
click at [481, 62] on button at bounding box center [479, 66] width 9 height 9
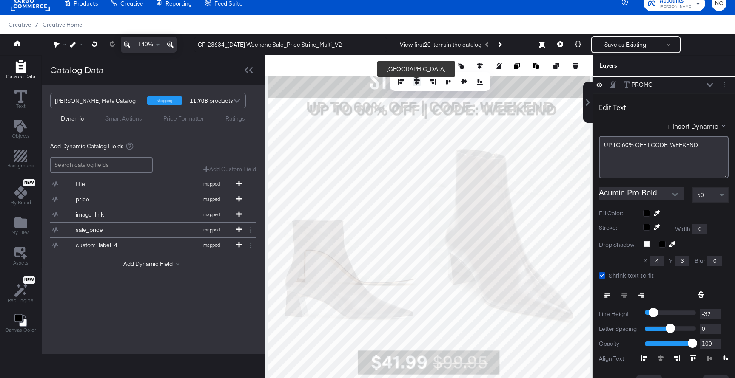
click at [418, 82] on icon at bounding box center [417, 82] width 6 height 6
type input "52"
type input "121"
click at [707, 84] on icon at bounding box center [710, 85] width 6 height 4
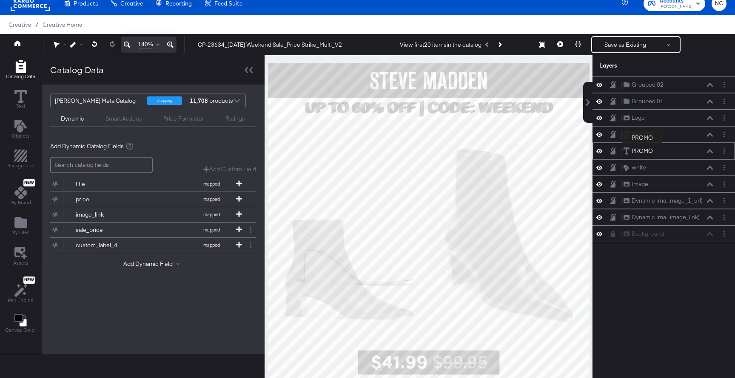
click at [642, 148] on div "PROMO" at bounding box center [641, 151] width 21 height 8
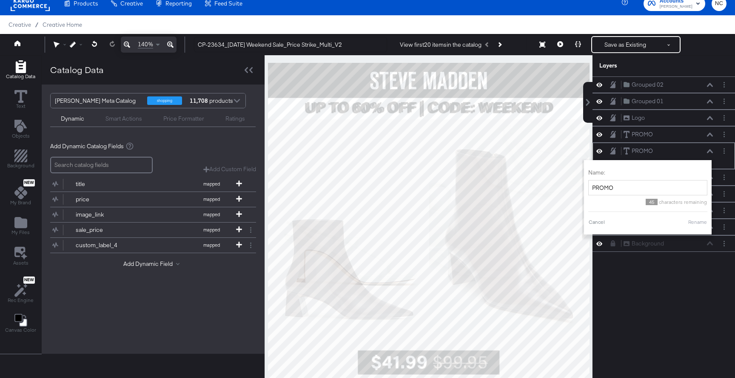
click at [670, 155] on div "PROMO PROMO Name: PROMO 45 characters remaining Cancel Rename" at bounding box center [664, 156] width 136 height 19
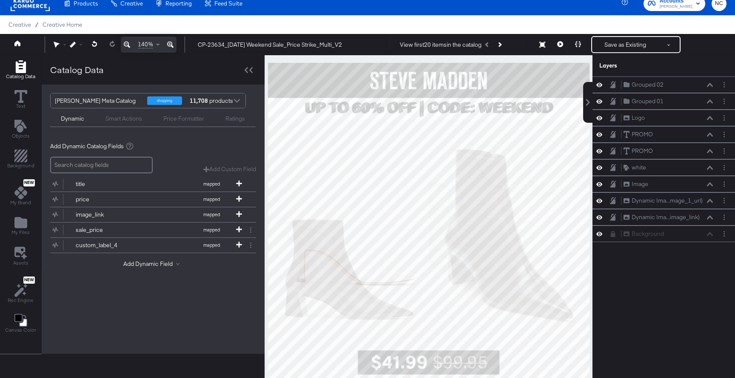
scroll to position [50, 0]
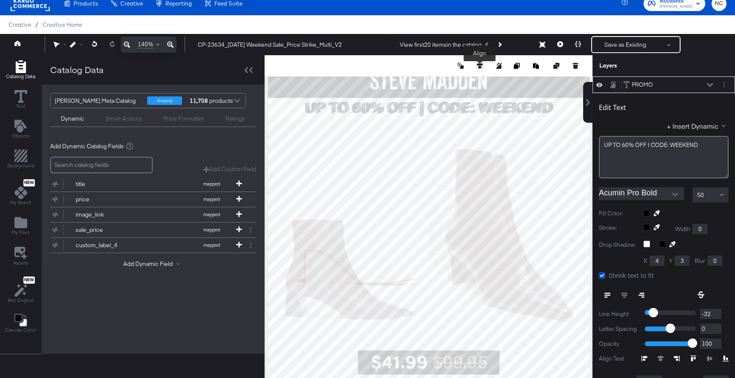
click at [483, 65] on button at bounding box center [479, 66] width 9 height 9
click at [416, 80] on icon at bounding box center [417, 82] width 6 height 6
type input "53"
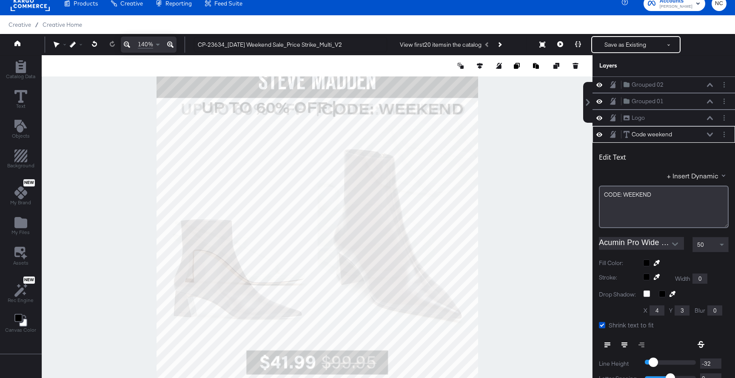
scroll to position [50, 0]
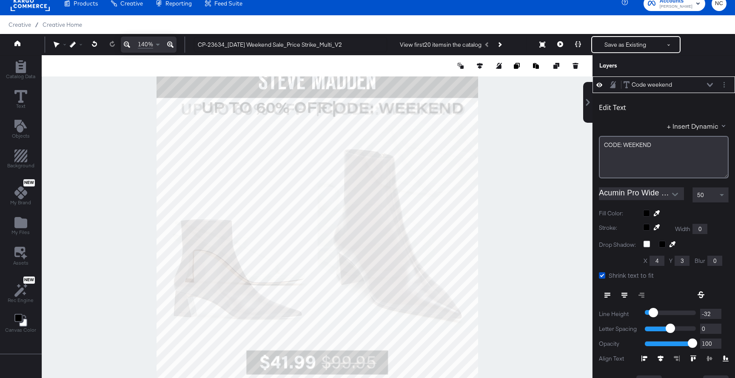
type input "458"
type input "575"
type input "118"
type input "471"
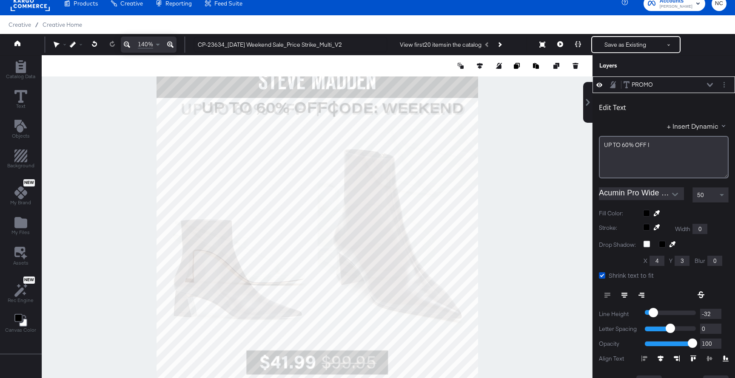
type input "118"
type input "100"
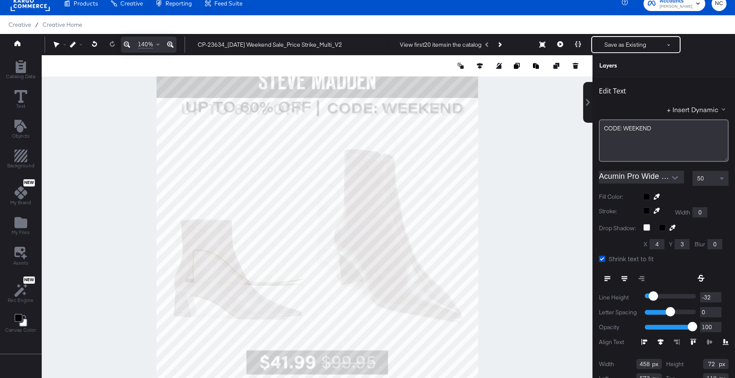
type input "572"
type input "120"
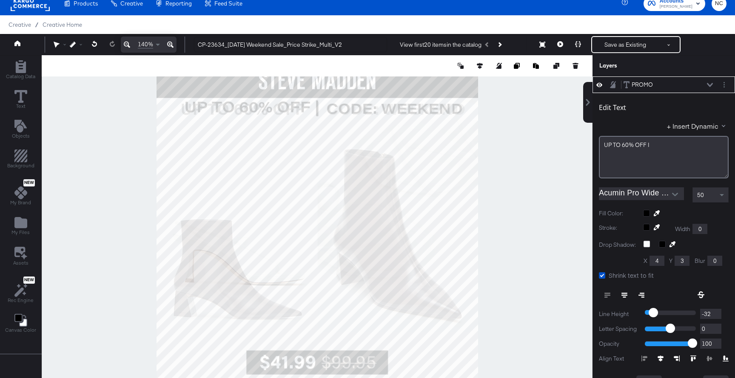
type input "99"
type input "123"
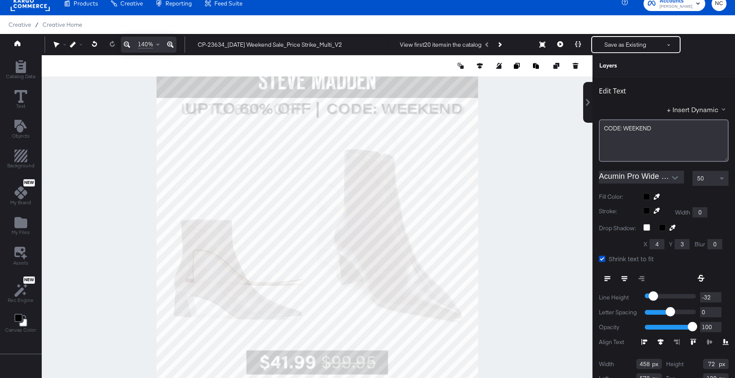
click at [647, 198] on div at bounding box center [685, 196] width 85 height 7
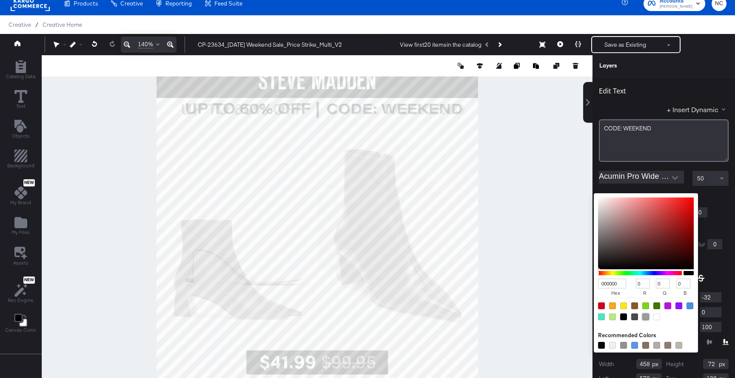
click at [645, 316] on div at bounding box center [645, 317] width 7 height 7
type input "9B9B9B"
type input "155"
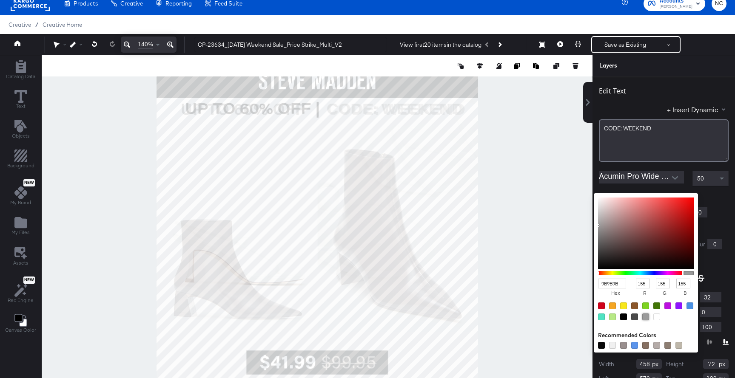
click at [611, 284] on input "9B9B9B" at bounding box center [612, 284] width 28 height 10
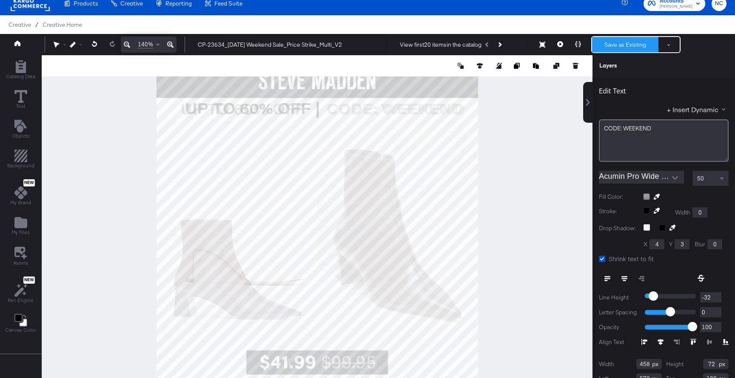
click at [616, 50] on button "Save as Existing" at bounding box center [625, 44] width 66 height 15
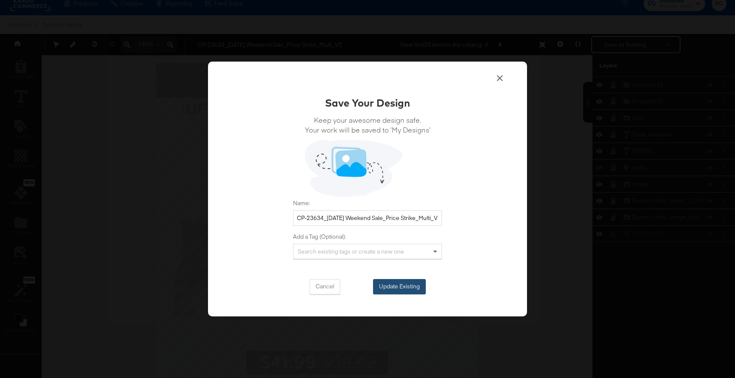
click at [394, 293] on button "Update Existing" at bounding box center [399, 286] width 53 height 15
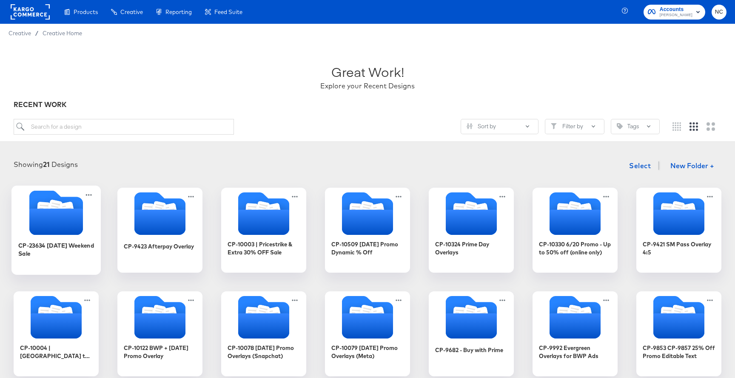
click at [86, 233] on icon "Folder" at bounding box center [55, 212] width 89 height 45
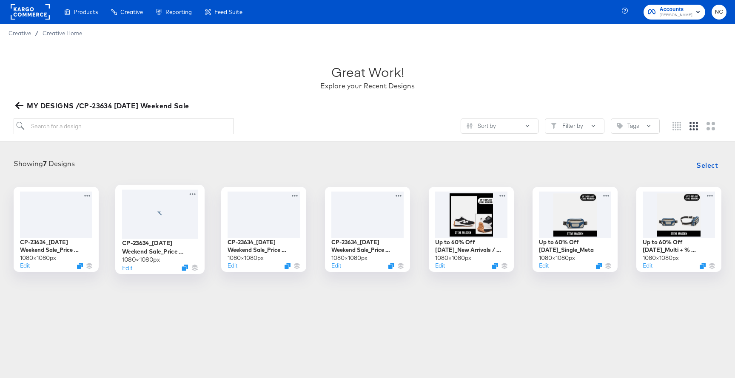
click at [154, 221] on div at bounding box center [160, 214] width 76 height 49
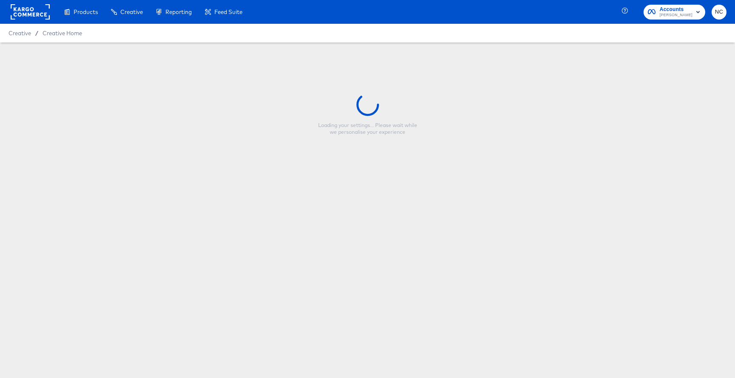
type input "CP-23634_Labor Day Weekend Sale_Price Strike_Multi_V2"
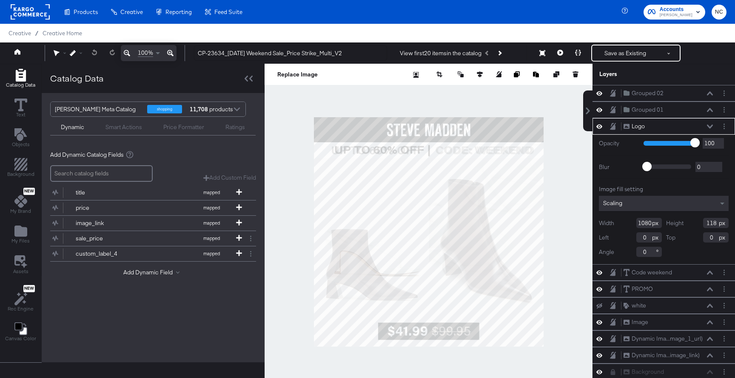
click at [708, 124] on button at bounding box center [709, 126] width 7 height 5
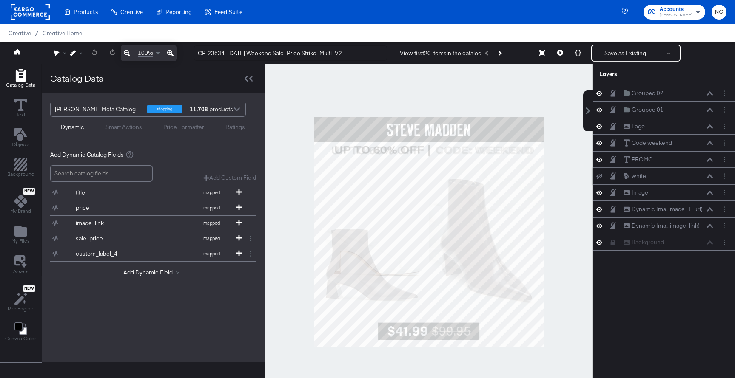
click at [599, 177] on icon at bounding box center [599, 177] width 6 height 6
click at [601, 197] on div "Image Image" at bounding box center [663, 193] width 142 height 17
click at [600, 193] on icon at bounding box center [599, 192] width 6 height 7
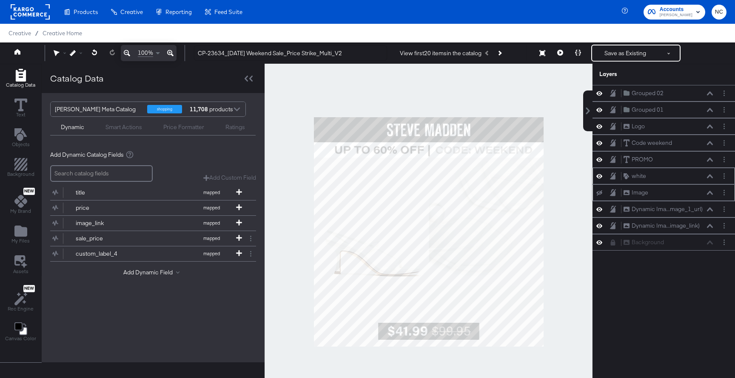
click at [600, 193] on icon at bounding box center [599, 193] width 6 height 6
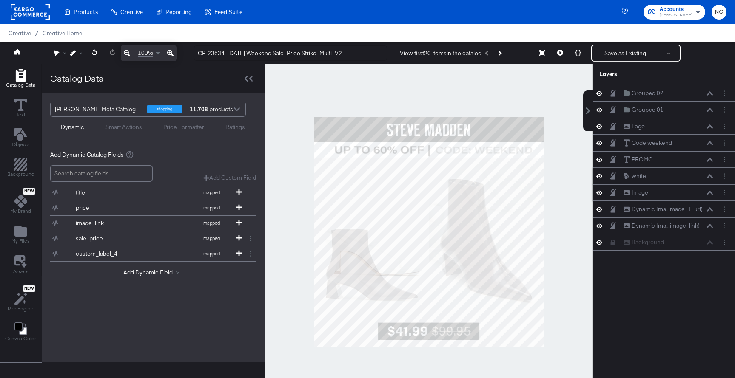
click at [600, 196] on button at bounding box center [599, 193] width 7 height 8
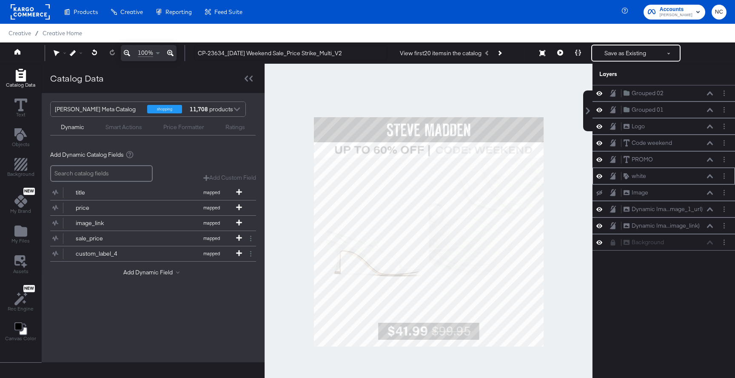
scroll to position [2, 0]
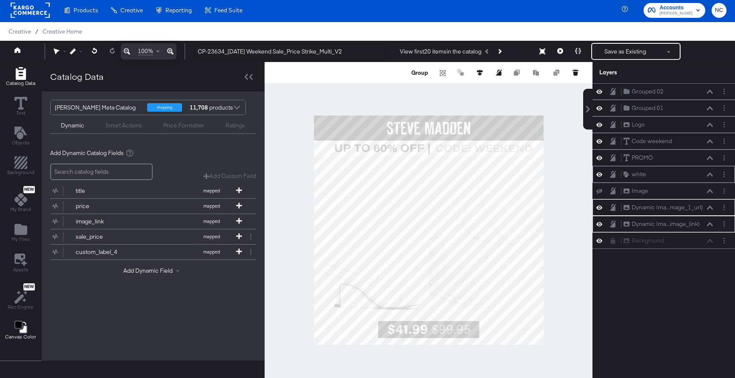
click at [20, 335] on span "Canvas Color" at bounding box center [20, 337] width 31 height 7
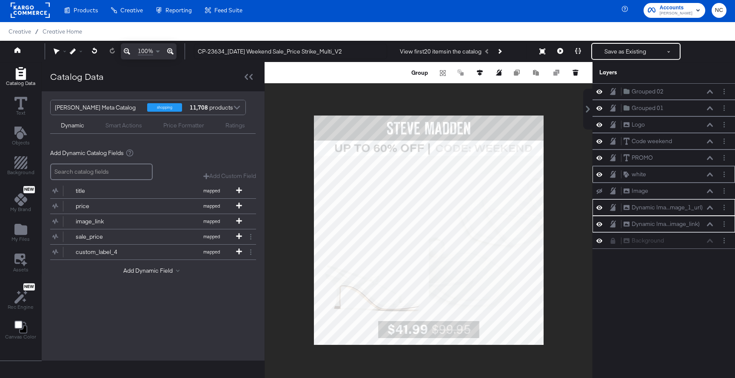
click at [574, 202] on div at bounding box center [428, 230] width 328 height 336
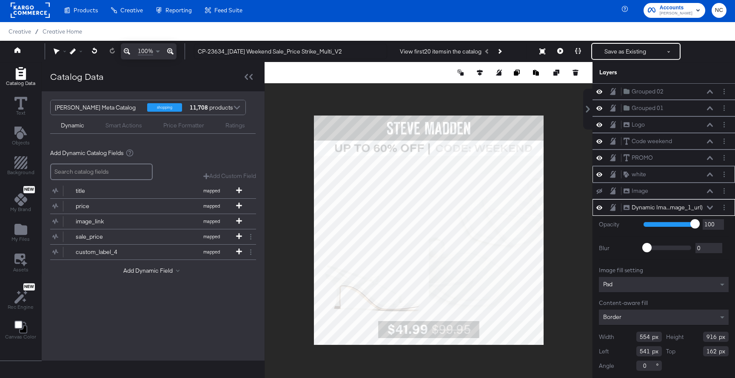
type input "1080"
type input "0"
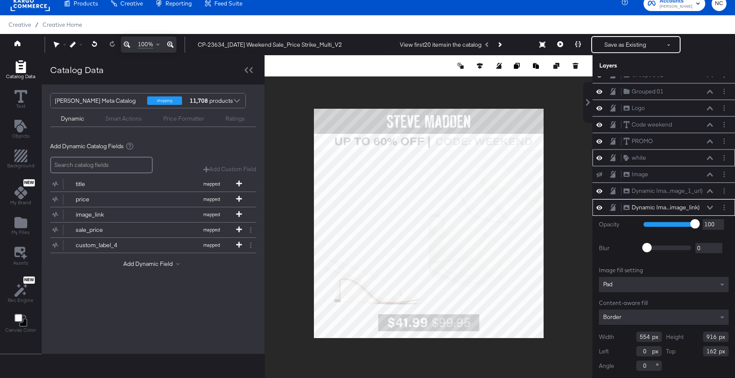
type input "555"
type input "1080"
type input "0"
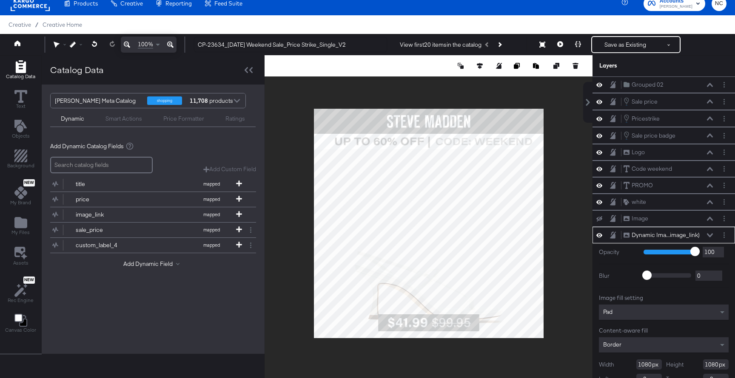
scroll to position [28, 0]
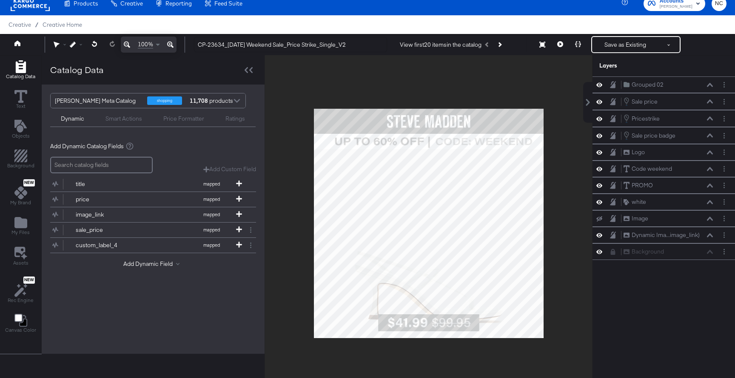
click at [570, 295] on div at bounding box center [428, 223] width 328 height 336
click at [504, 46] on button "Next Product" at bounding box center [499, 44] width 12 height 15
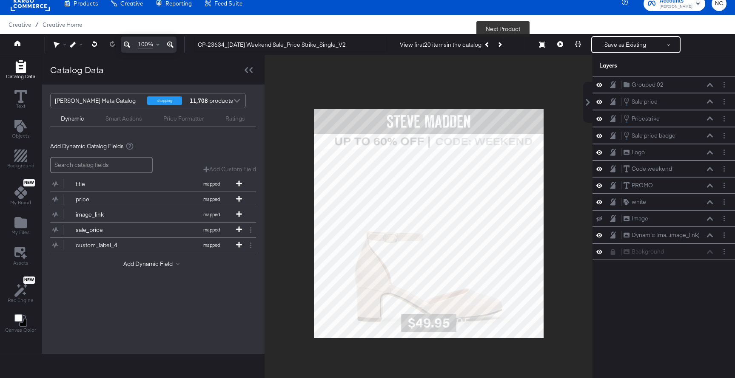
click at [504, 46] on button "Next Product" at bounding box center [499, 44] width 12 height 15
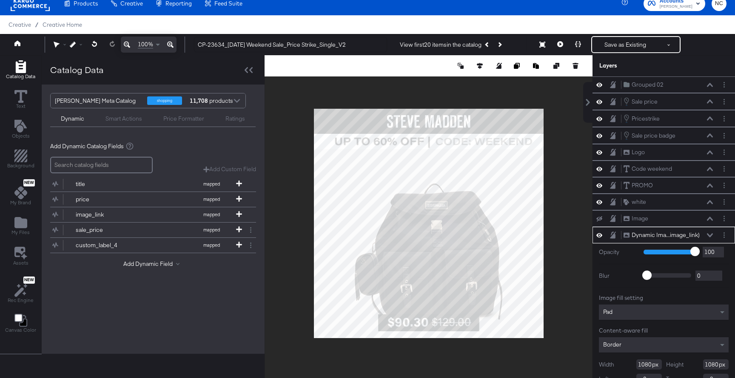
scroll to position [28, 0]
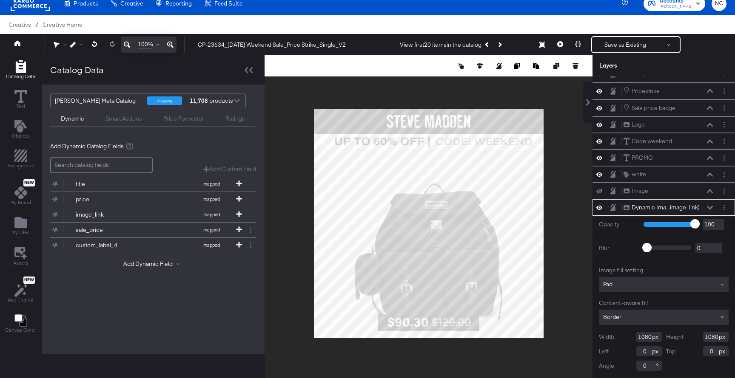
type input "962"
type input "118"
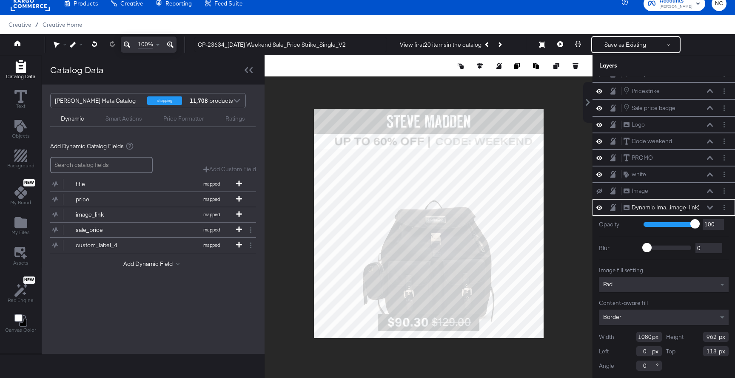
click at [630, 286] on div "Pad" at bounding box center [664, 284] width 130 height 15
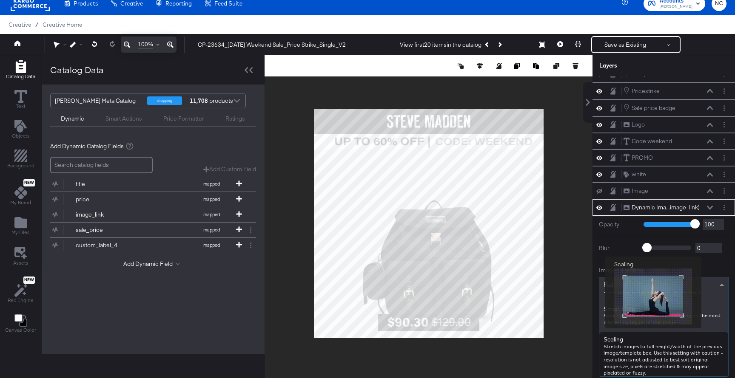
scroll to position [0, 0]
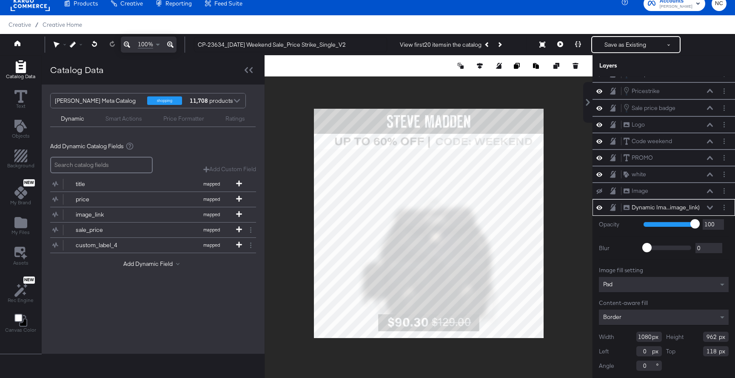
click at [431, 91] on div at bounding box center [428, 223] width 328 height 336
type input "1165"
type input "-85"
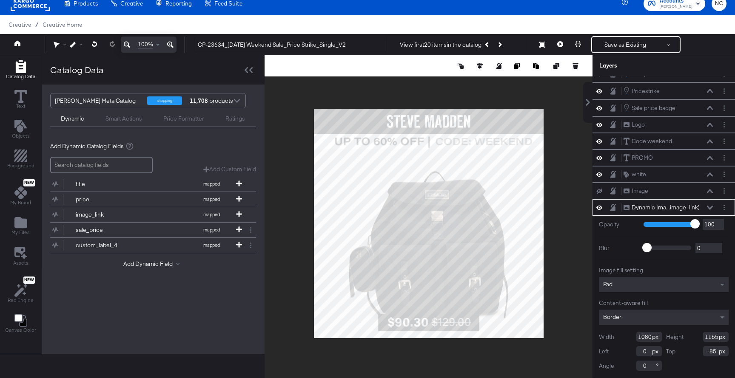
click at [425, 351] on div at bounding box center [428, 223] width 328 height 336
type input "1224"
type input "-145"
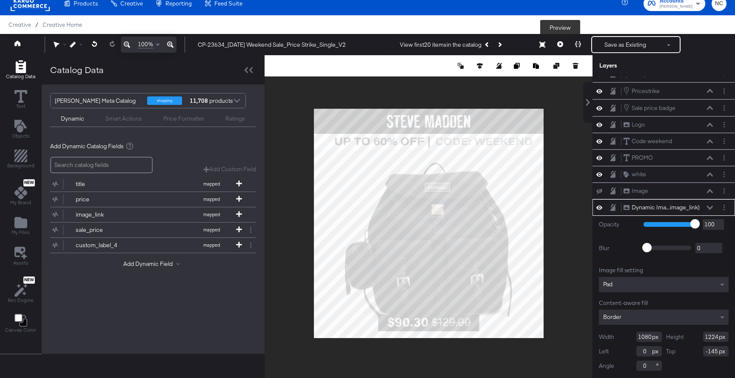
click at [559, 42] on icon at bounding box center [560, 44] width 6 height 6
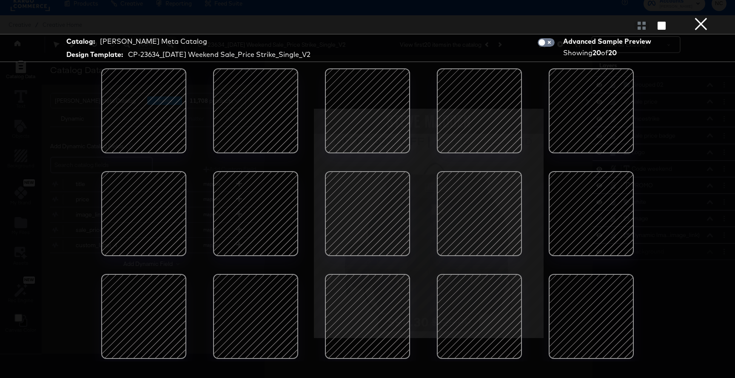
click at [695, 17] on button "×" at bounding box center [700, 8] width 17 height 17
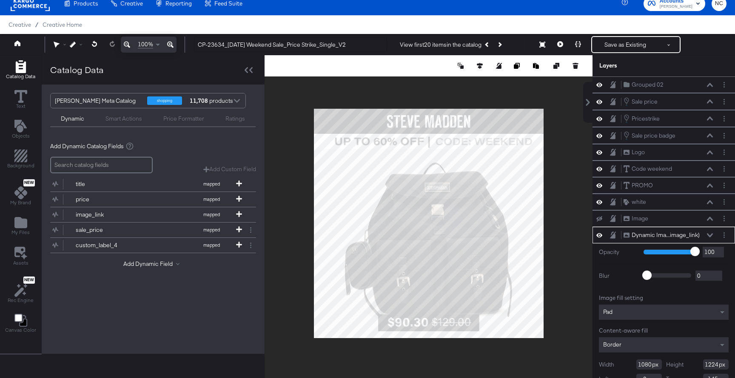
scroll to position [28, 0]
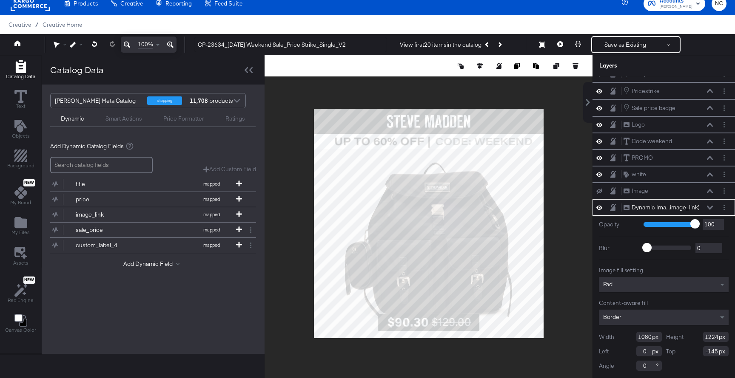
click at [631, 317] on div "Border" at bounding box center [664, 317] width 130 height 15
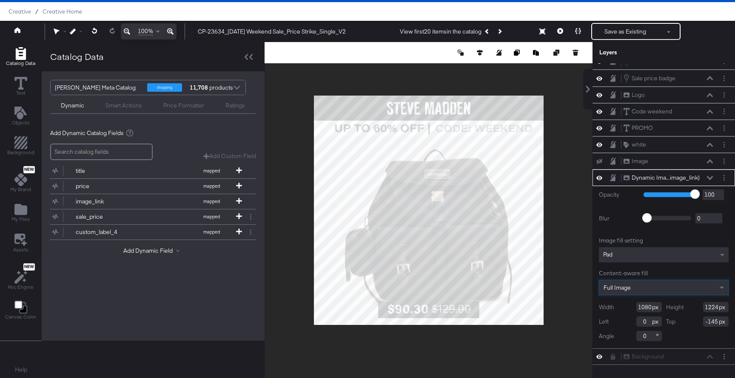
scroll to position [44, 0]
click at [630, 287] on span "Full Image" at bounding box center [616, 288] width 27 height 8
type input "862"
type input "1225"
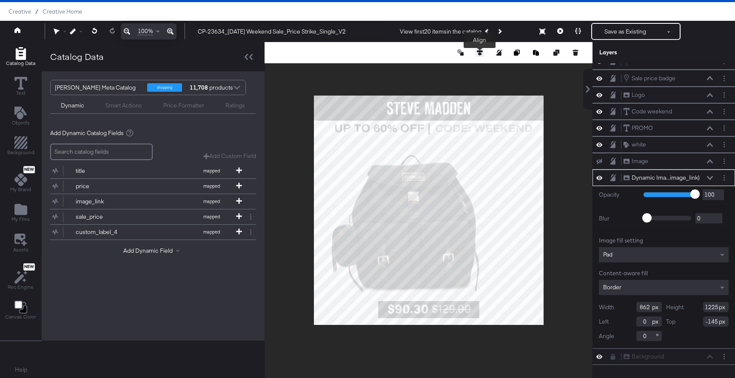
click at [478, 53] on icon at bounding box center [480, 53] width 6 height 6
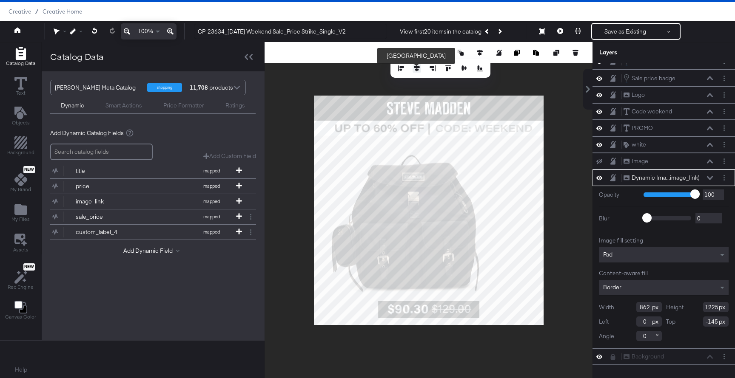
click at [418, 69] on icon at bounding box center [417, 68] width 6 height 6
type input "109"
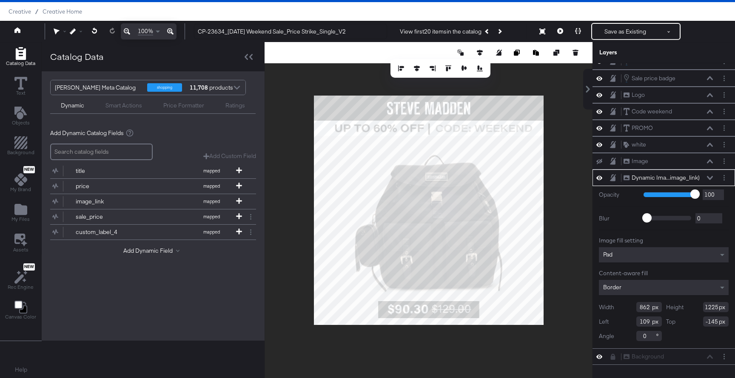
click at [628, 257] on div "Pad" at bounding box center [664, 254] width 130 height 15
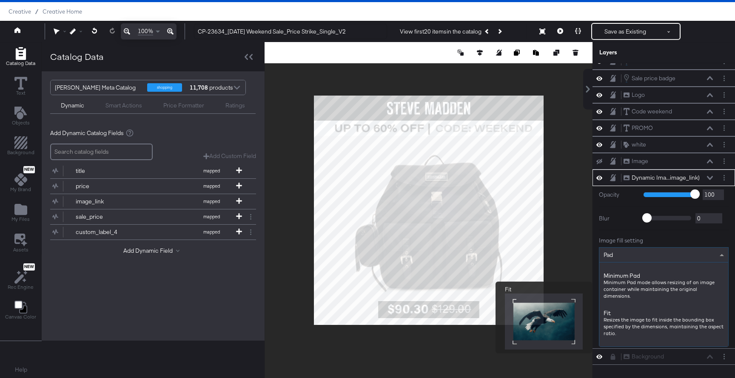
scroll to position [11, 0]
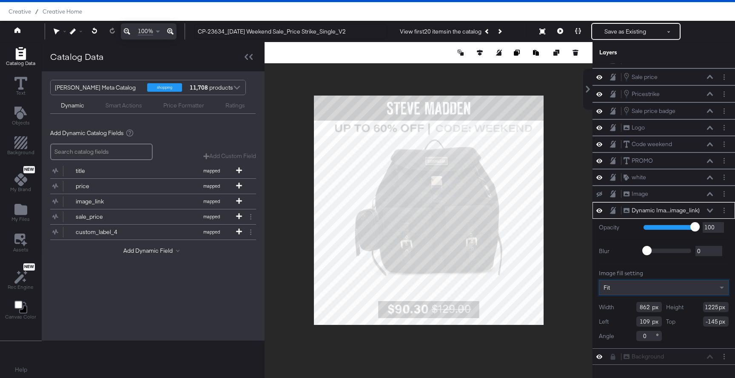
click at [637, 295] on div "Fit" at bounding box center [664, 287] width 130 height 15
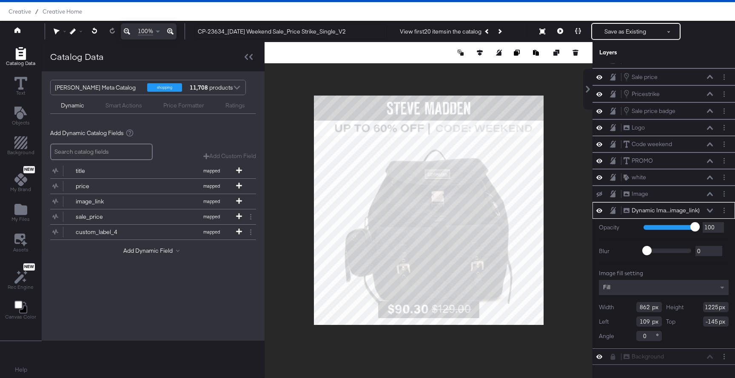
type input "873"
type input "1034"
type input "99"
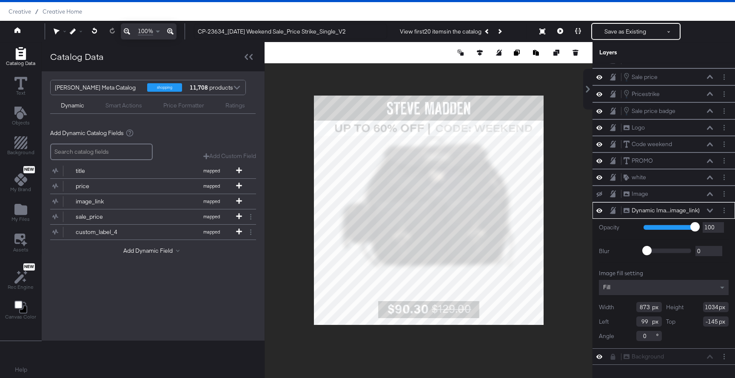
type input "0"
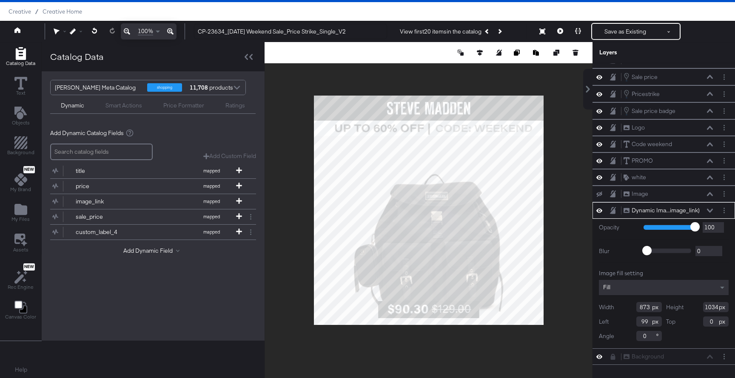
type input "103"
type input "43"
type input "962"
type input "99"
type input "118"
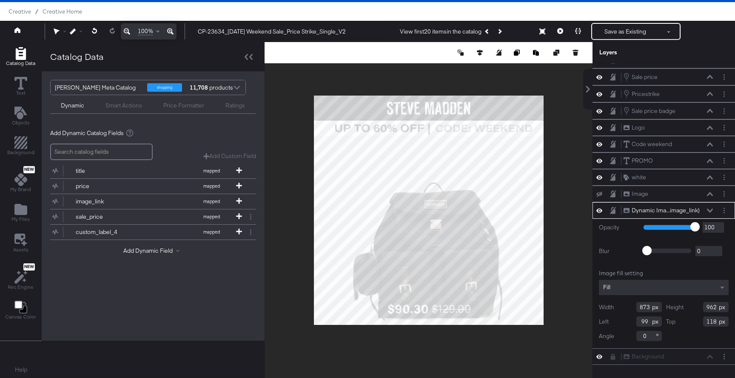
click at [638, 290] on div "Fill" at bounding box center [664, 287] width 130 height 15
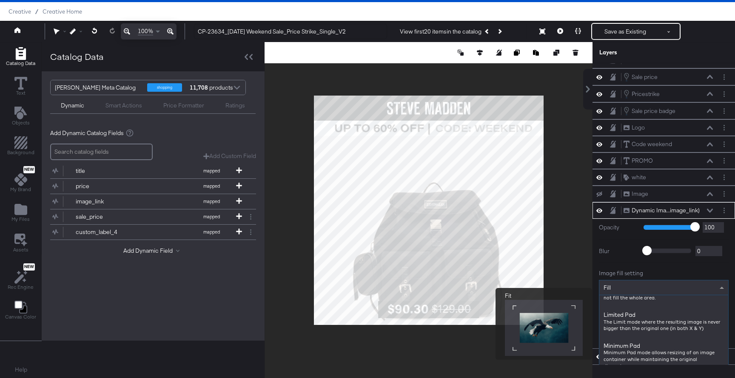
scroll to position [0, 0]
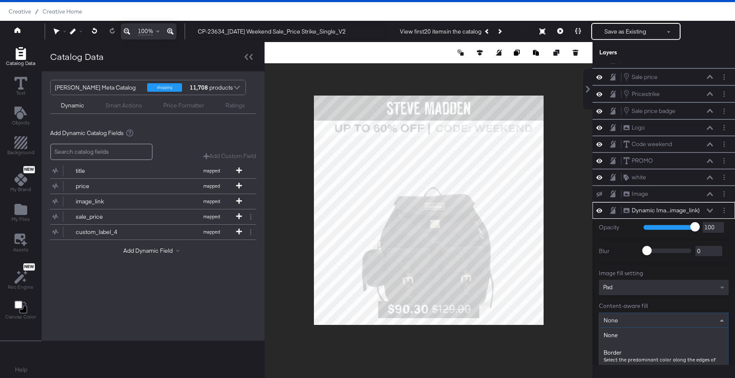
click at [636, 321] on div "None" at bounding box center [663, 320] width 129 height 14
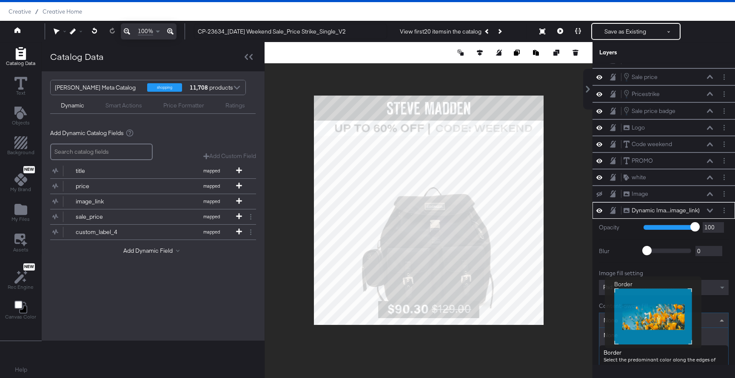
scroll to position [26, 0]
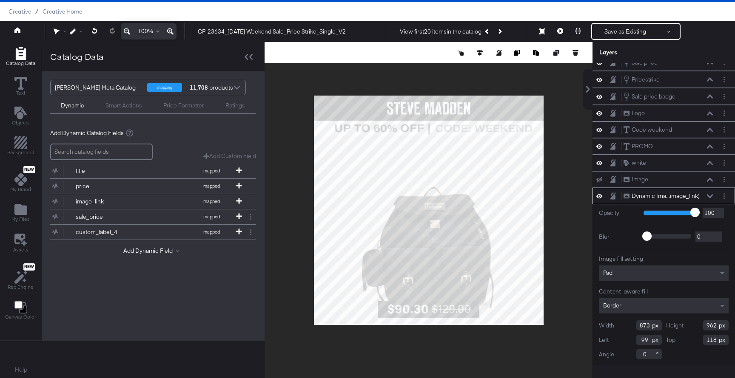
type input "1080"
type input "0"
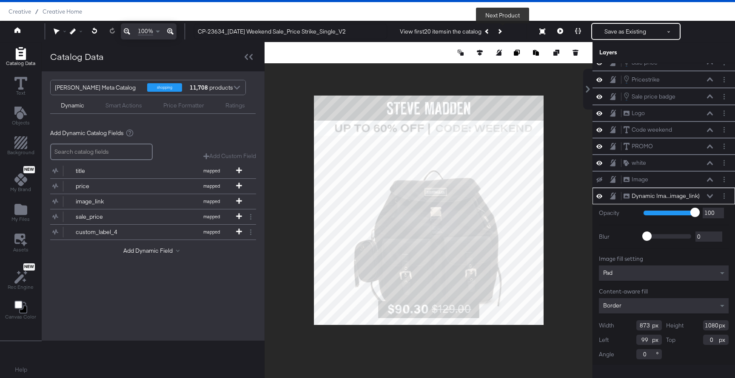
click at [502, 32] on icon "Next Product" at bounding box center [499, 31] width 5 height 5
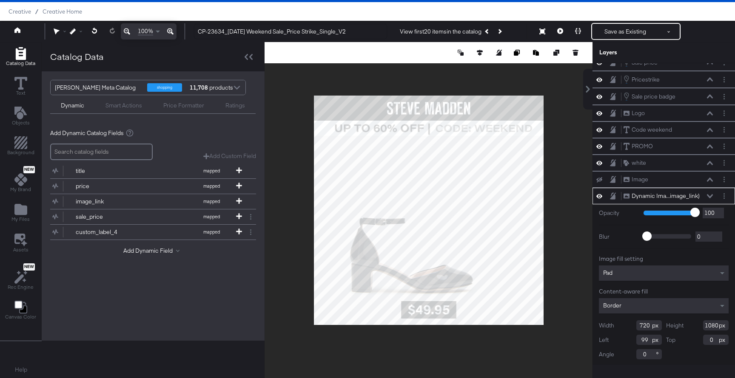
type input "684"
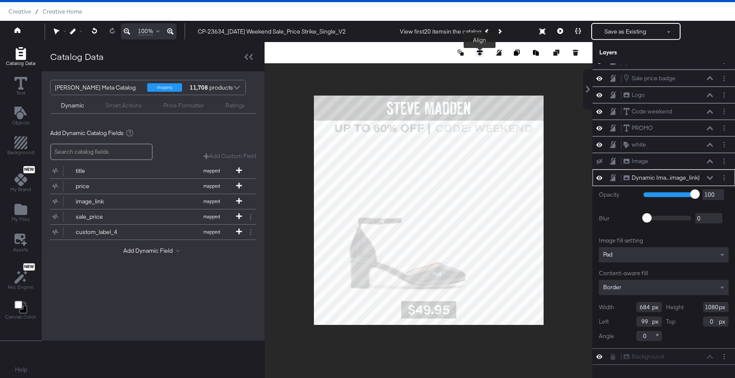
click at [478, 54] on icon at bounding box center [480, 53] width 6 height 6
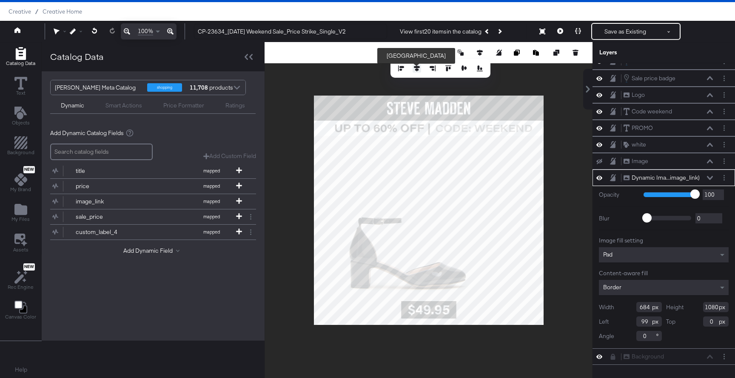
click at [417, 65] on button at bounding box center [416, 68] width 9 height 9
type input "198"
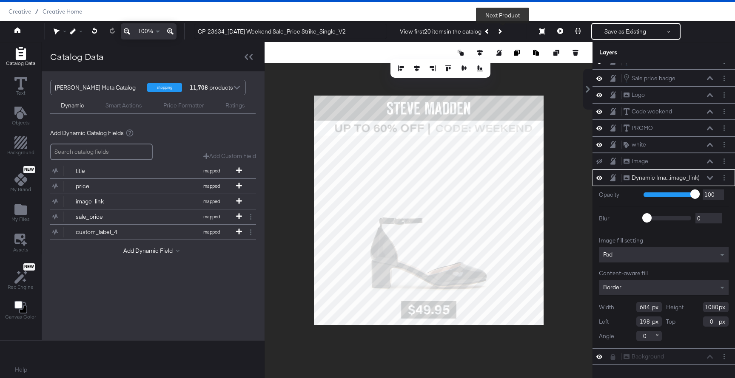
click at [504, 33] on button "Next Product" at bounding box center [499, 31] width 12 height 15
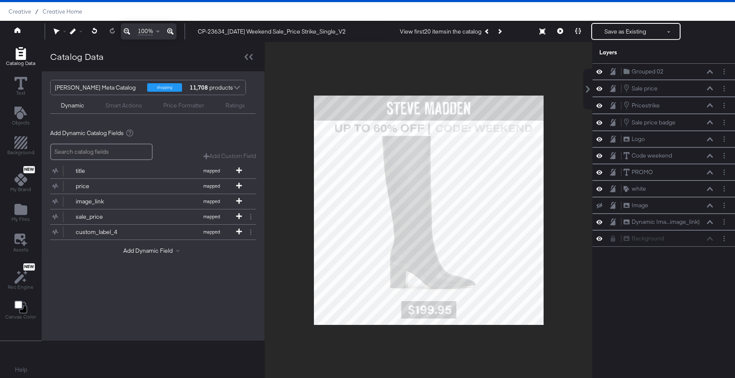
click at [579, 122] on div at bounding box center [428, 210] width 328 height 336
click at [560, 33] on icon at bounding box center [560, 31] width 6 height 6
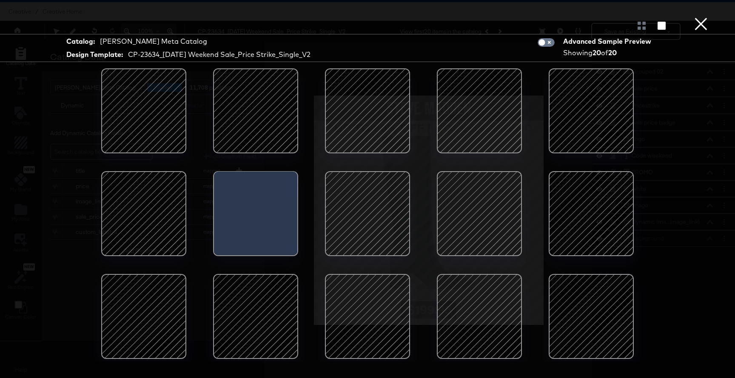
click at [366, 313] on div at bounding box center [367, 317] width 72 height 72
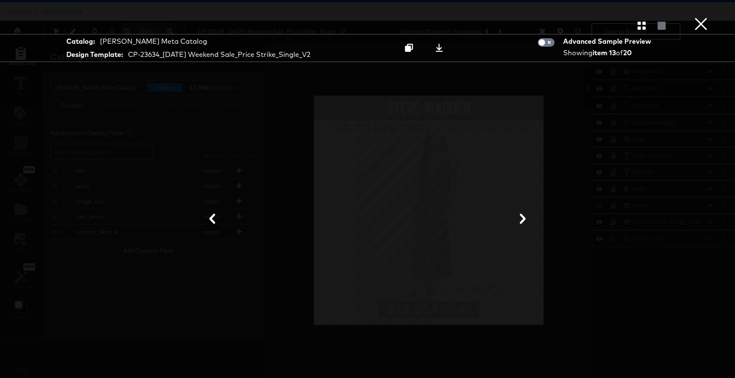
click at [522, 217] on icon at bounding box center [522, 219] width 6 height 10
click at [523, 218] on icon at bounding box center [522, 219] width 6 height 10
click at [694, 17] on button "×" at bounding box center [700, 8] width 17 height 17
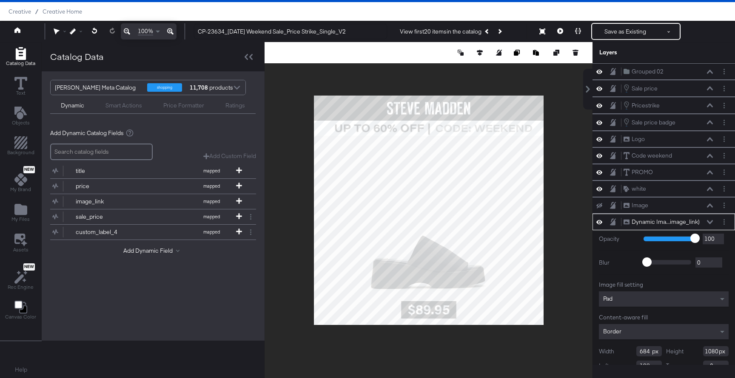
scroll to position [28, 0]
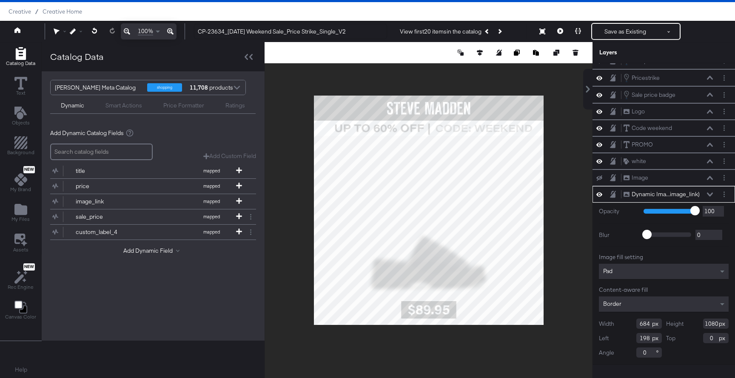
type input "626"
click at [478, 55] on icon at bounding box center [480, 53] width 6 height 6
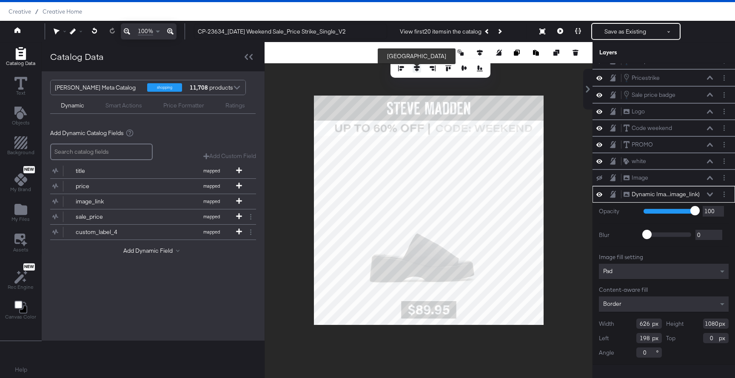
click at [416, 71] on icon at bounding box center [417, 68] width 6 height 6
type input "227"
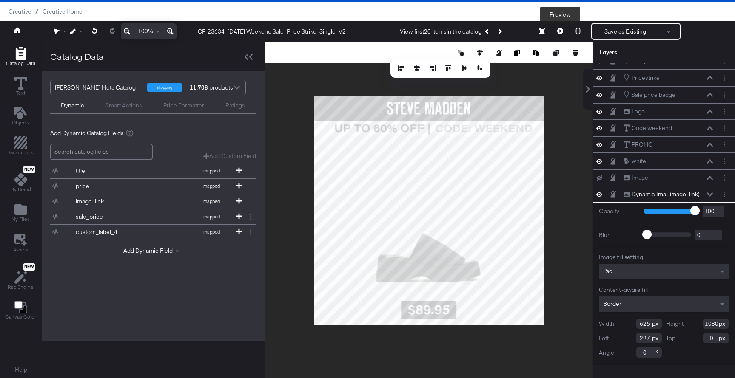
click at [564, 30] on button at bounding box center [560, 31] width 18 height 17
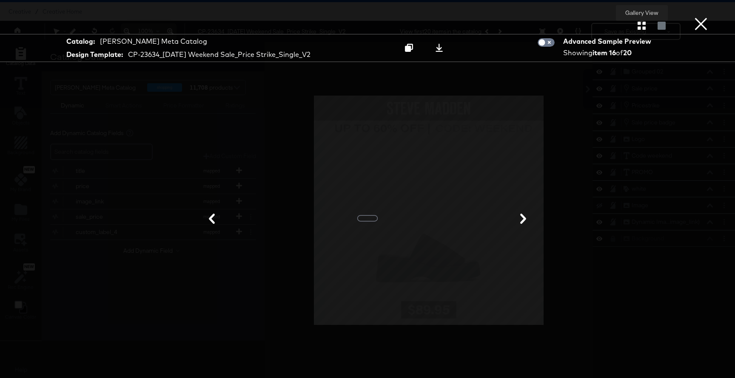
click at [643, 28] on icon "button" at bounding box center [641, 26] width 8 height 8
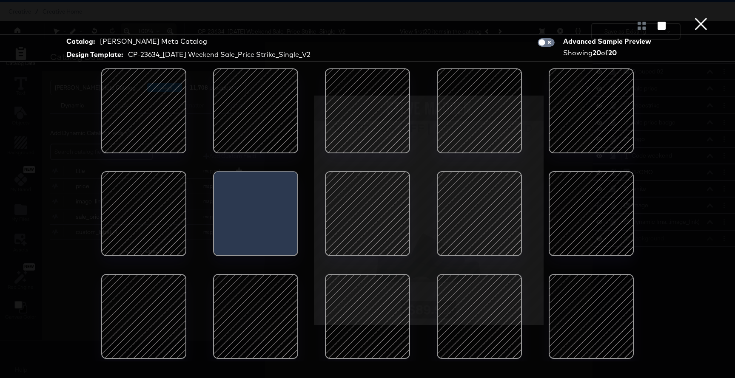
click at [471, 310] on div at bounding box center [479, 317] width 72 height 72
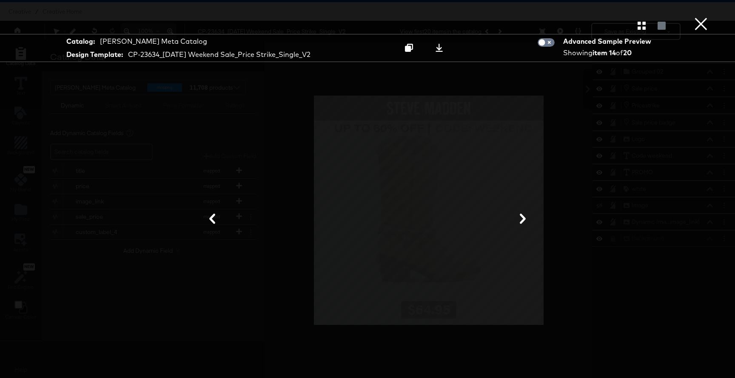
click at [702, 17] on button "×" at bounding box center [700, 8] width 17 height 17
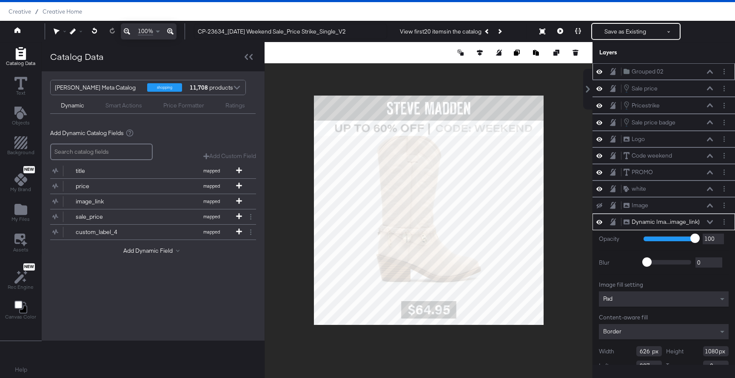
scroll to position [28, 0]
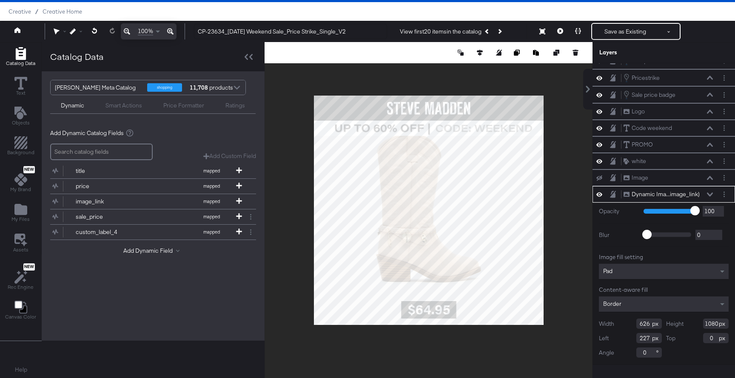
type input "616"
type input "962"
type input "118"
click at [479, 51] on icon at bounding box center [480, 53] width 6 height 6
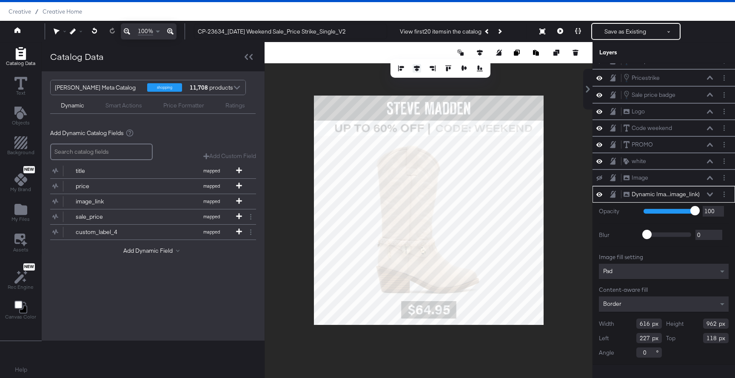
click at [417, 71] on icon at bounding box center [417, 68] width 6 height 6
type input "232"
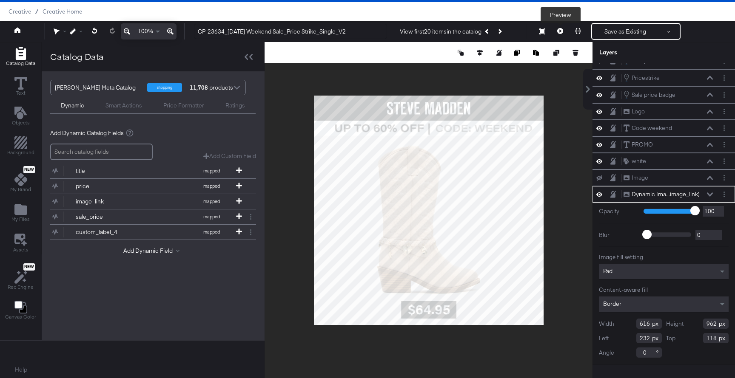
click at [556, 32] on button at bounding box center [560, 31] width 18 height 17
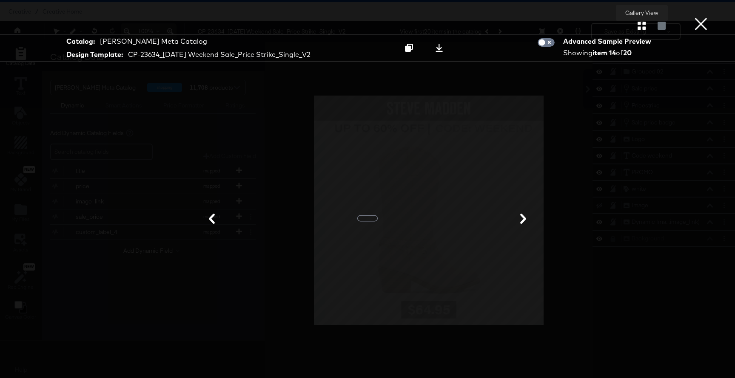
click at [643, 24] on icon "button" at bounding box center [641, 26] width 8 height 8
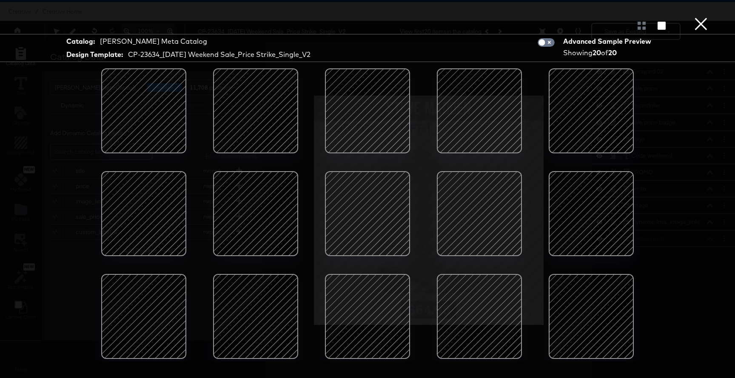
click at [383, 324] on div at bounding box center [367, 317] width 72 height 72
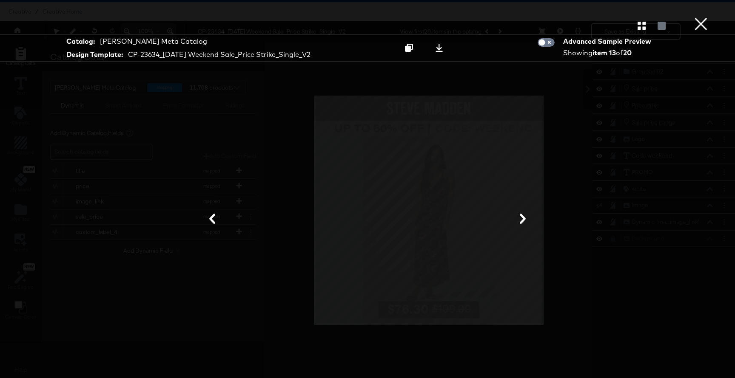
click at [701, 17] on button "×" at bounding box center [700, 8] width 17 height 17
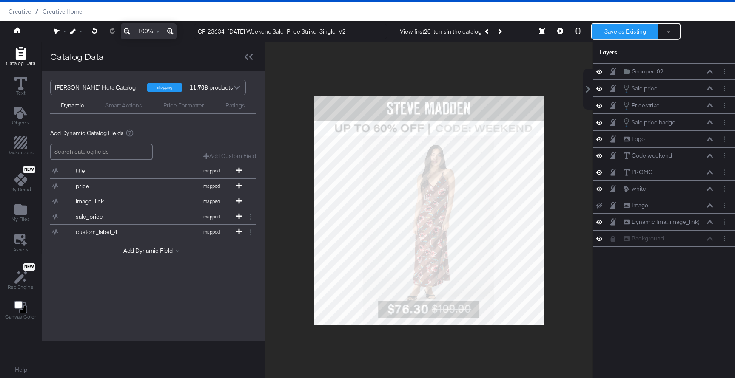
click at [624, 34] on button "Save as Existing" at bounding box center [625, 31] width 66 height 15
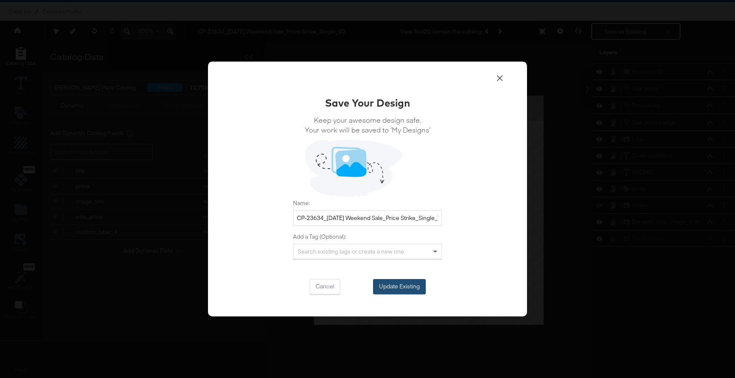
click at [414, 289] on button "Update Existing" at bounding box center [399, 286] width 53 height 15
